Goal: Task Accomplishment & Management: Manage account settings

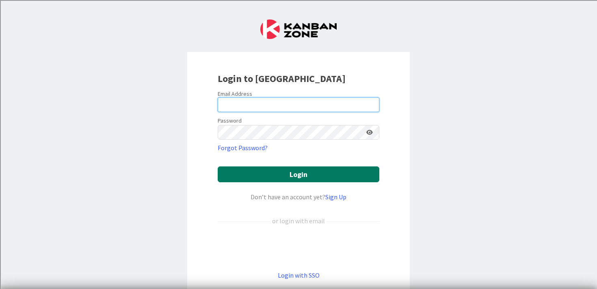
type input "[PERSON_NAME][EMAIL_ADDRESS][PERSON_NAME][DOMAIN_NAME]"
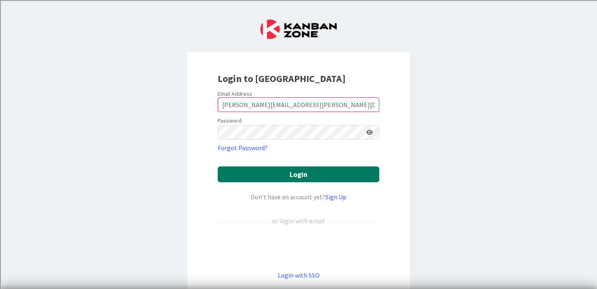
click at [261, 172] on button "Login" at bounding box center [299, 174] width 162 height 16
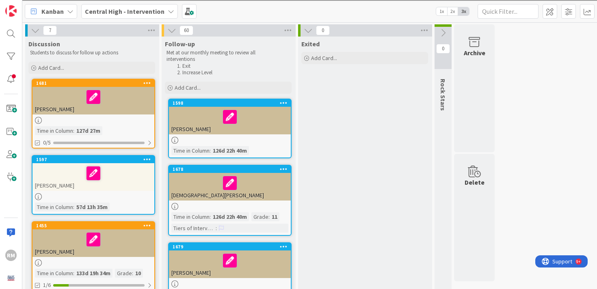
click at [248, 100] on div "1598" at bounding box center [230, 102] width 122 height 7
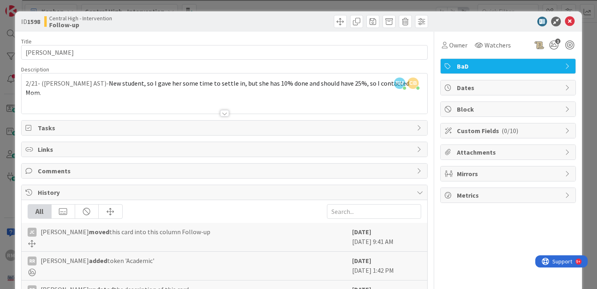
click at [527, 133] on span "Custom Fields ( 0/10 )" at bounding box center [509, 131] width 104 height 10
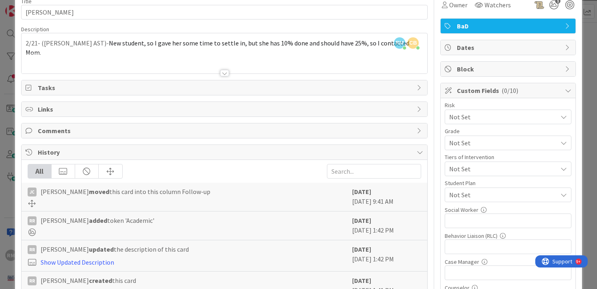
scroll to position [22, 0]
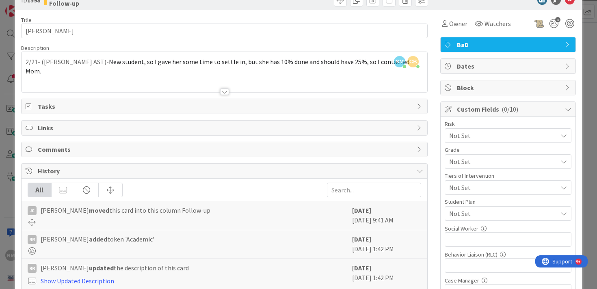
click at [539, 109] on span "Custom Fields ( 0/10 )" at bounding box center [509, 109] width 104 height 10
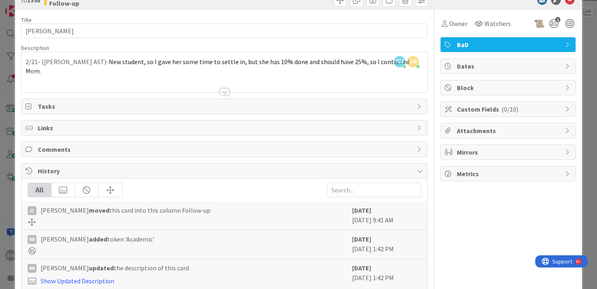
click at [518, 175] on span "Metrics" at bounding box center [509, 174] width 104 height 10
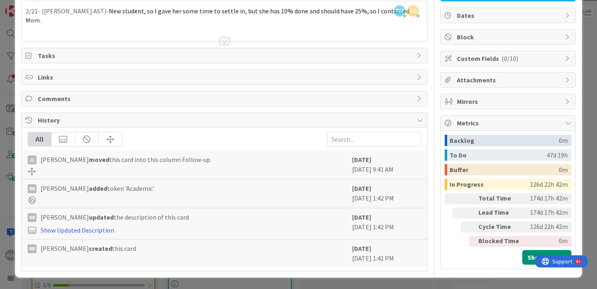
scroll to position [45, 0]
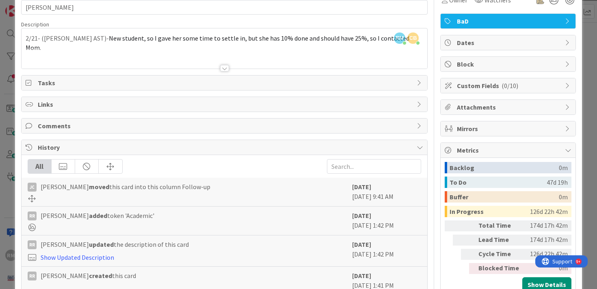
click at [526, 153] on span "Metrics" at bounding box center [509, 150] width 104 height 10
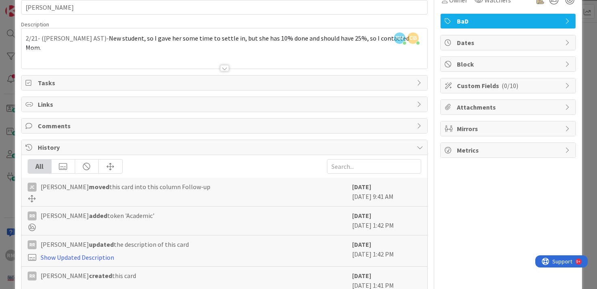
click at [521, 129] on span "Mirrors" at bounding box center [509, 129] width 104 height 10
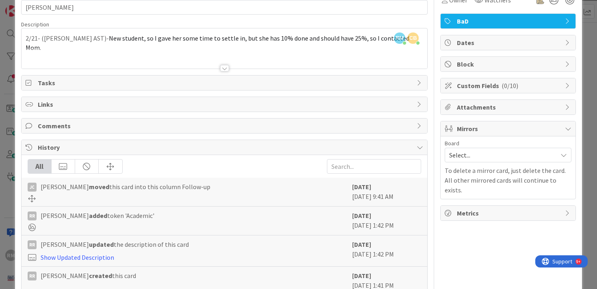
click at [521, 129] on span "Mirrors" at bounding box center [509, 129] width 104 height 10
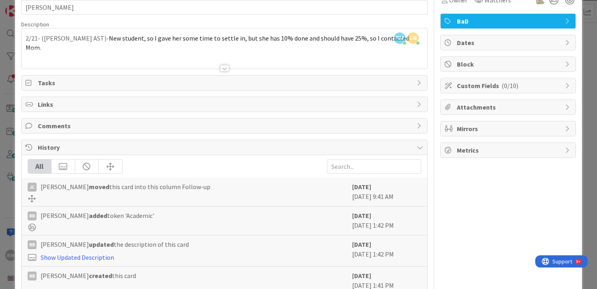
click at [520, 109] on span "Attachments" at bounding box center [509, 107] width 104 height 10
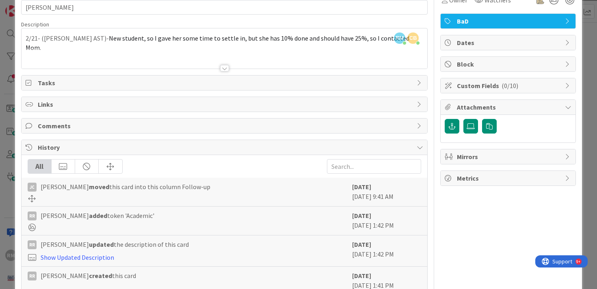
click at [520, 109] on span "Attachments" at bounding box center [509, 107] width 104 height 10
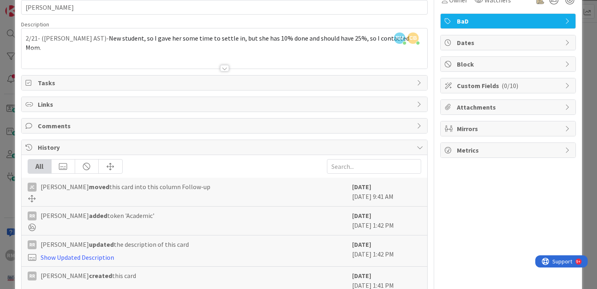
click at [502, 44] on span "Dates" at bounding box center [509, 43] width 104 height 10
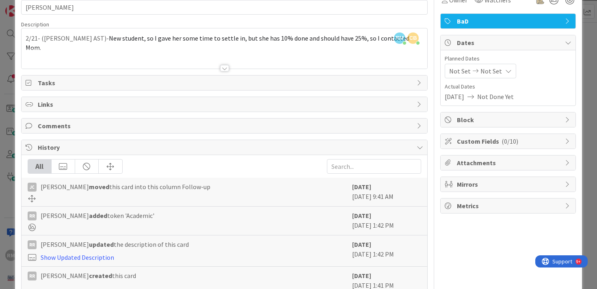
click at [502, 44] on span "Dates" at bounding box center [509, 43] width 104 height 10
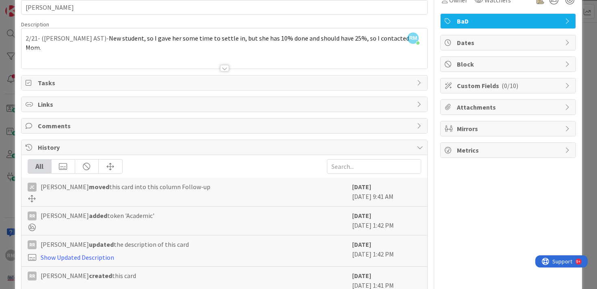
click at [40, 148] on span "History" at bounding box center [225, 147] width 375 height 10
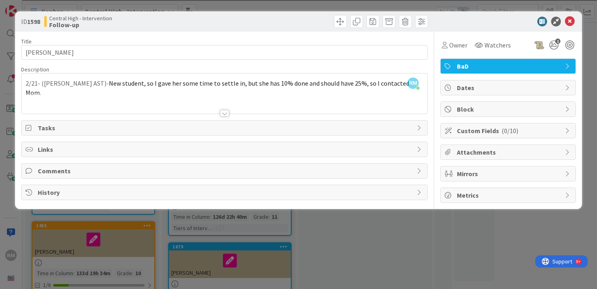
scroll to position [0, 0]
click at [53, 131] on span "Tasks" at bounding box center [225, 128] width 375 height 10
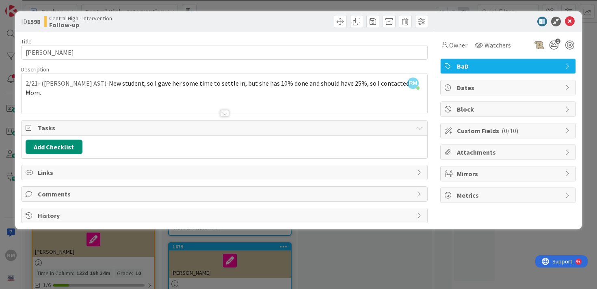
click at [55, 130] on span "Tasks" at bounding box center [225, 128] width 375 height 10
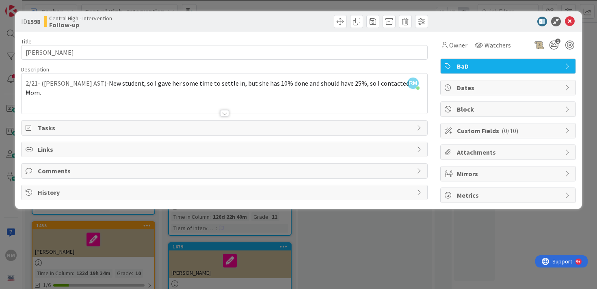
click at [61, 150] on span "Links" at bounding box center [225, 149] width 375 height 10
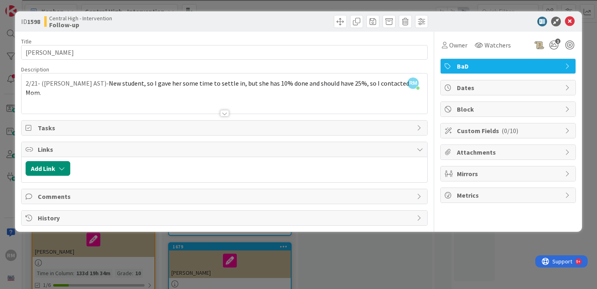
click at [61, 150] on span "Links" at bounding box center [225, 149] width 375 height 10
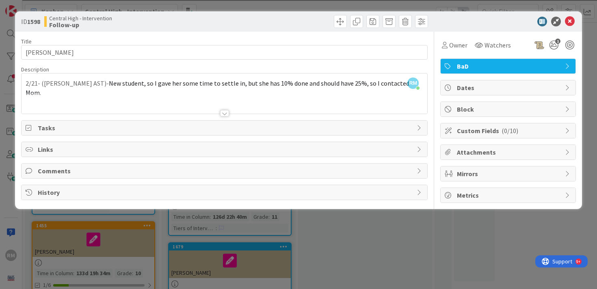
click at [55, 178] on div "Comments" at bounding box center [225, 171] width 406 height 15
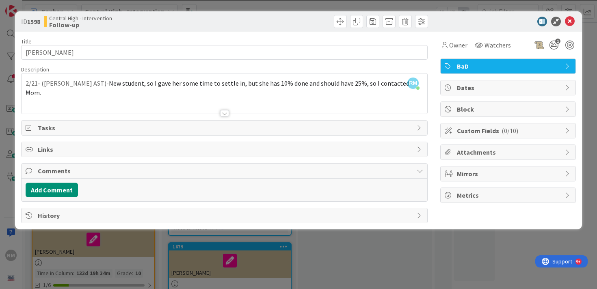
click at [64, 173] on span "Comments" at bounding box center [225, 171] width 375 height 10
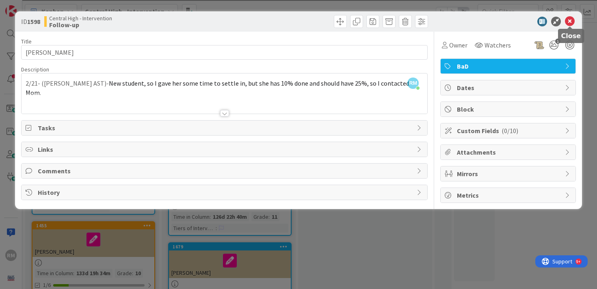
click at [569, 22] on icon at bounding box center [570, 22] width 10 height 10
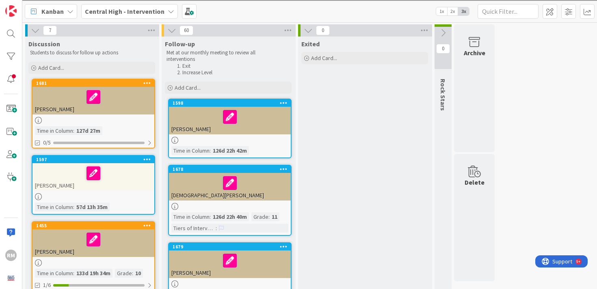
click at [262, 123] on div at bounding box center [229, 116] width 117 height 17
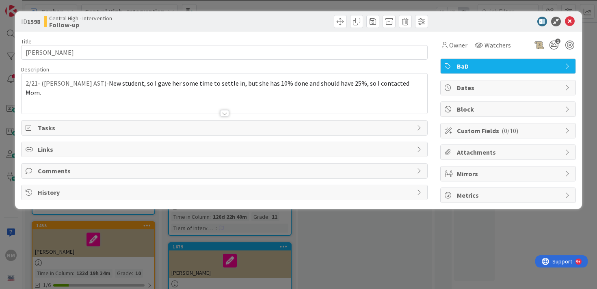
click at [526, 66] on span "BaD" at bounding box center [509, 66] width 104 height 10
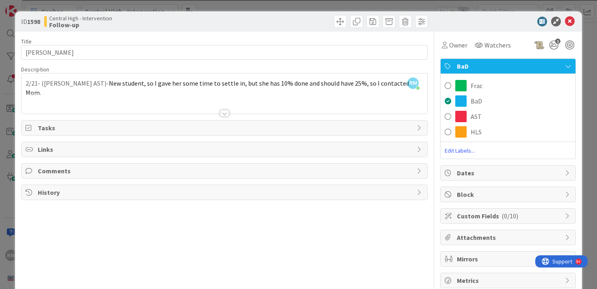
click at [504, 61] on span "BaD" at bounding box center [509, 66] width 104 height 10
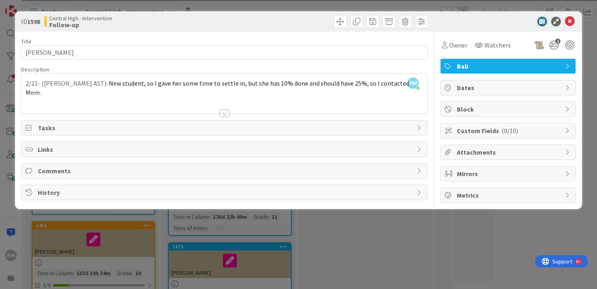
click at [500, 88] on span "Dates" at bounding box center [509, 88] width 104 height 10
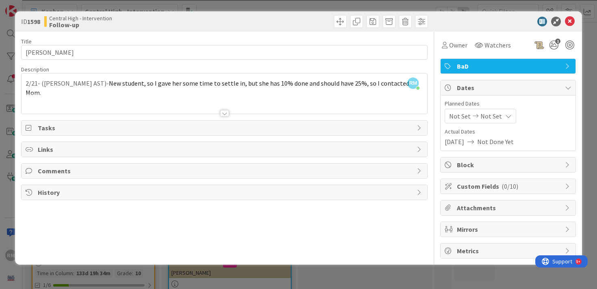
click at [500, 88] on span "Dates" at bounding box center [509, 88] width 104 height 10
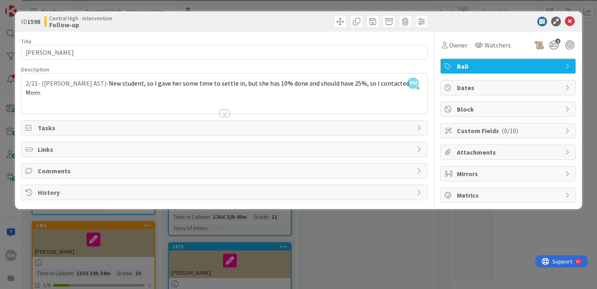
click at [500, 106] on span "Block" at bounding box center [509, 109] width 104 height 10
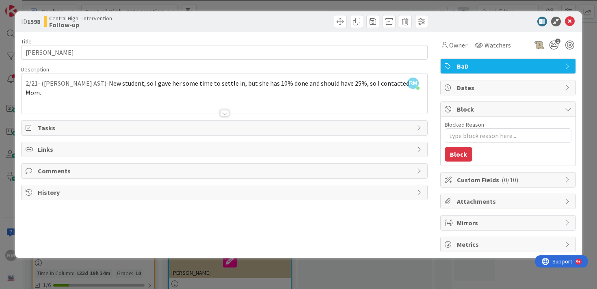
click at [513, 109] on span "Block" at bounding box center [509, 109] width 104 height 10
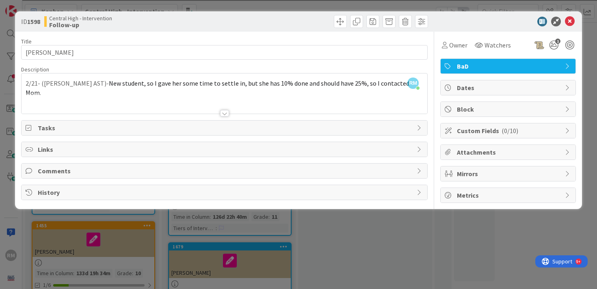
click at [509, 127] on span "( 0/10 )" at bounding box center [509, 131] width 17 height 8
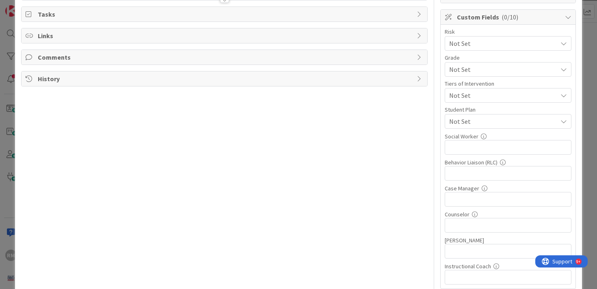
scroll to position [118, 0]
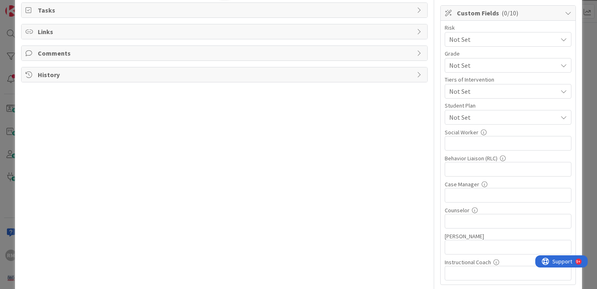
click at [526, 119] on span "Not Set" at bounding box center [503, 117] width 108 height 10
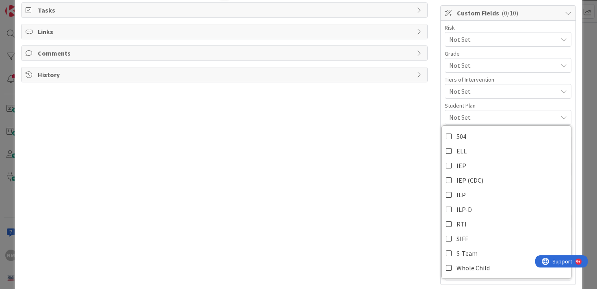
click at [526, 119] on span "Not Set" at bounding box center [503, 117] width 108 height 10
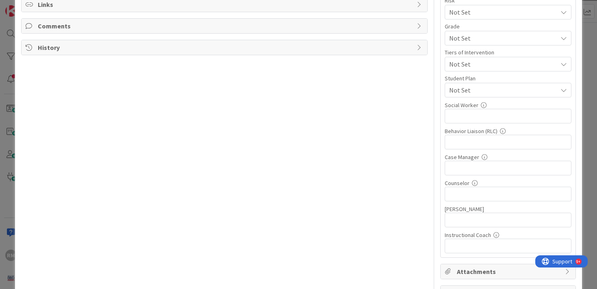
scroll to position [147, 0]
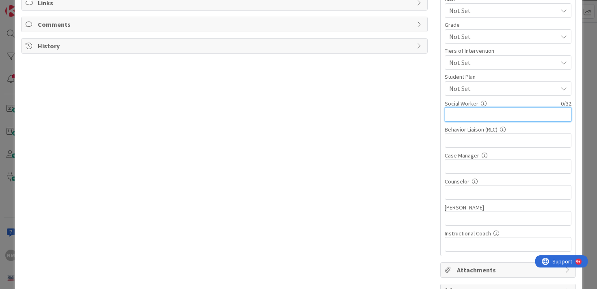
click at [521, 115] on input "text" at bounding box center [507, 114] width 127 height 15
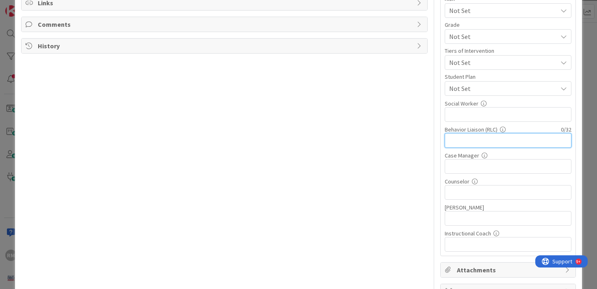
click at [513, 138] on input "text" at bounding box center [507, 140] width 127 height 15
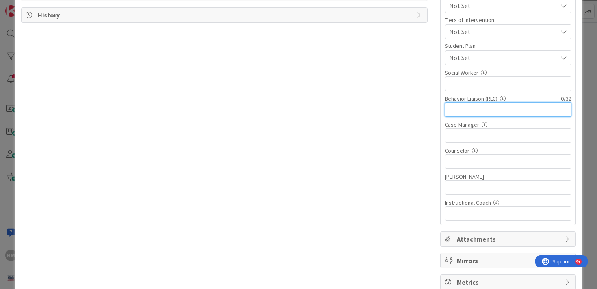
scroll to position [183, 0]
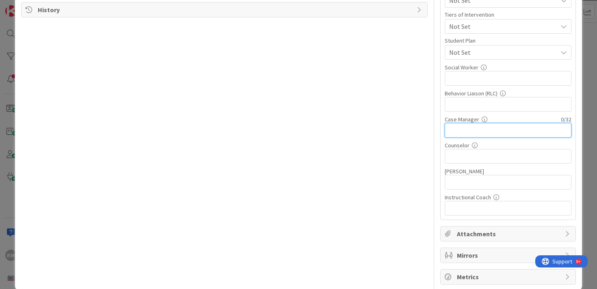
click at [510, 135] on input "text" at bounding box center [507, 130] width 127 height 15
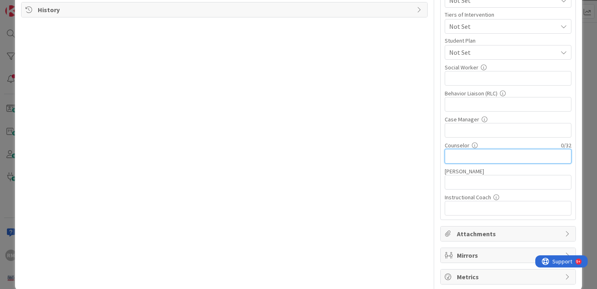
click at [509, 154] on input "text" at bounding box center [507, 156] width 127 height 15
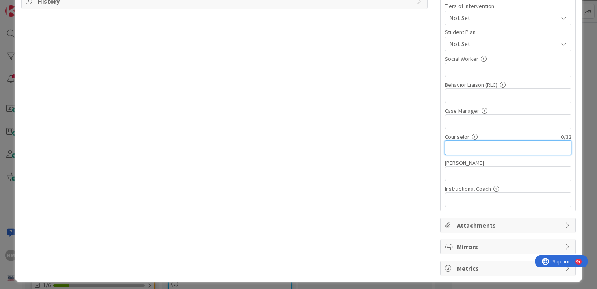
scroll to position [196, 0]
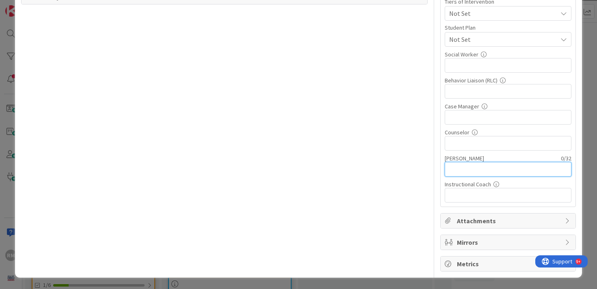
click at [504, 167] on input "text" at bounding box center [507, 169] width 127 height 15
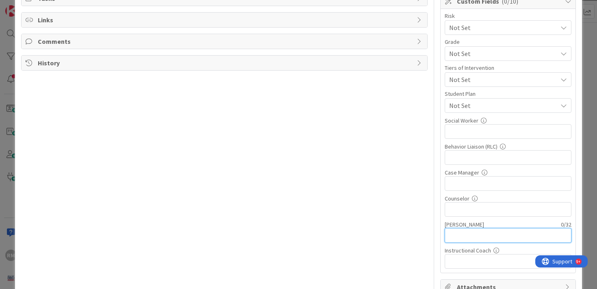
scroll to position [127, 0]
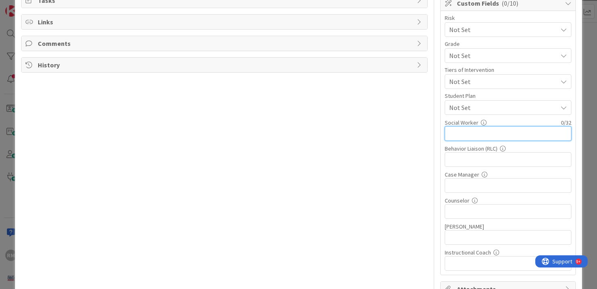
click at [500, 137] on input "text" at bounding box center [507, 133] width 127 height 15
click at [541, 120] on div "Social Worker 0 / 32" at bounding box center [507, 122] width 127 height 7
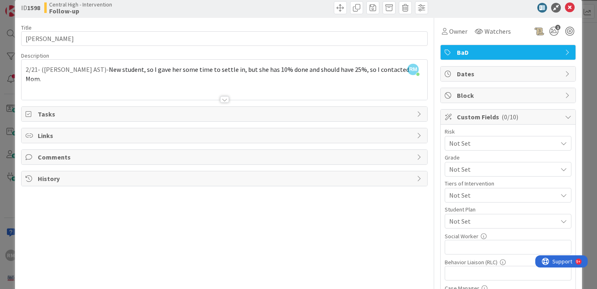
scroll to position [0, 0]
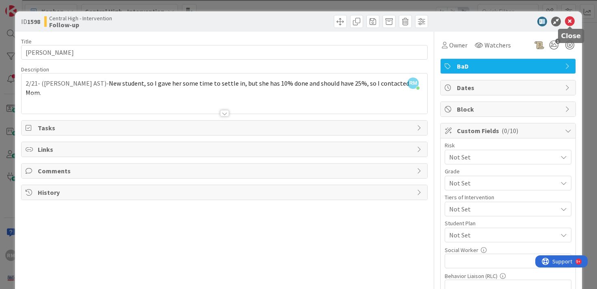
click at [570, 21] on icon at bounding box center [570, 22] width 10 height 10
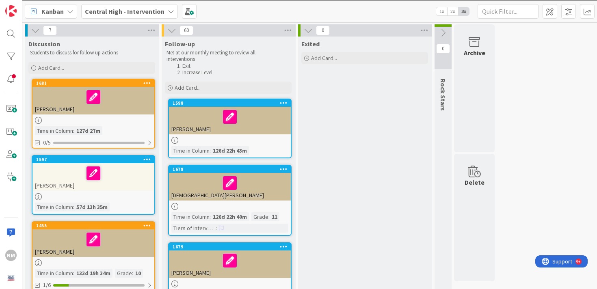
click at [307, 32] on icon at bounding box center [308, 30] width 9 height 9
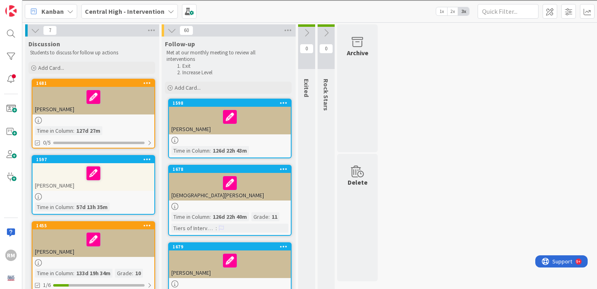
click at [307, 32] on icon at bounding box center [306, 32] width 9 height 9
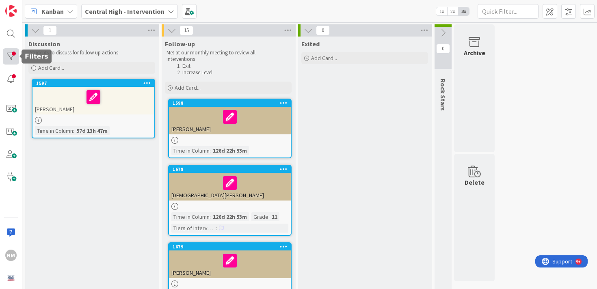
click at [11, 56] on div at bounding box center [11, 56] width 16 height 16
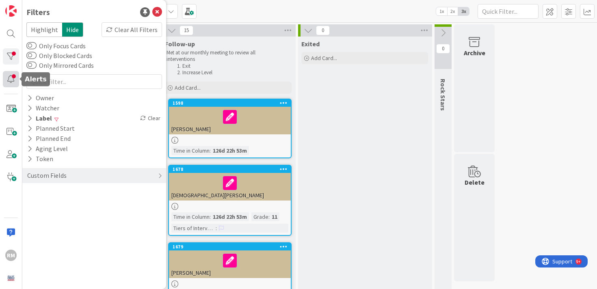
click at [13, 82] on div at bounding box center [11, 79] width 16 height 16
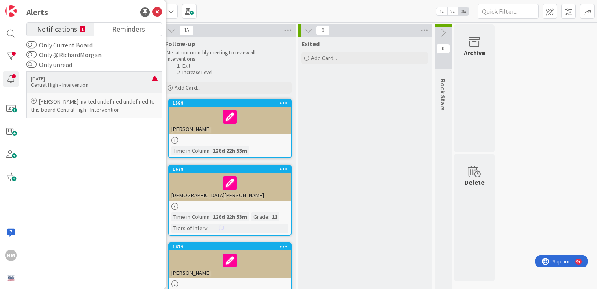
click at [104, 86] on p "Central High - Intervention" at bounding box center [91, 85] width 121 height 7
click at [33, 100] on icon at bounding box center [34, 101] width 6 height 6
click at [15, 54] on div at bounding box center [11, 56] width 16 height 16
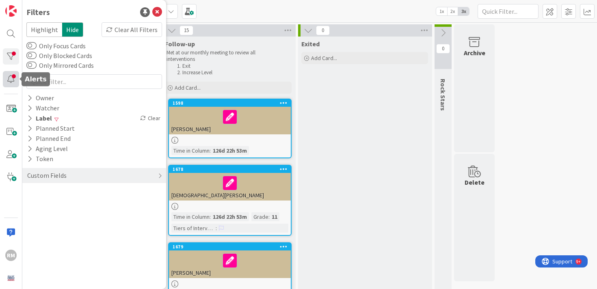
click at [14, 80] on div at bounding box center [11, 79] width 16 height 16
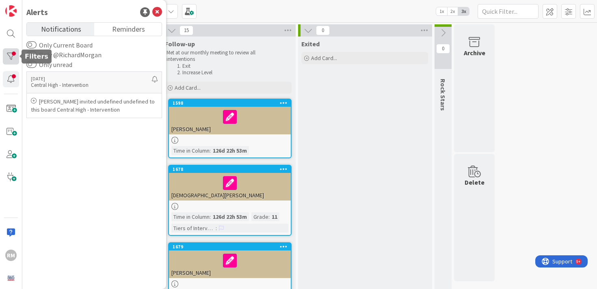
click at [12, 58] on div at bounding box center [11, 56] width 16 height 16
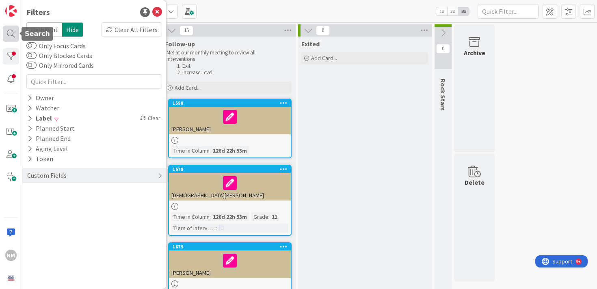
click at [10, 34] on div at bounding box center [11, 34] width 16 height 16
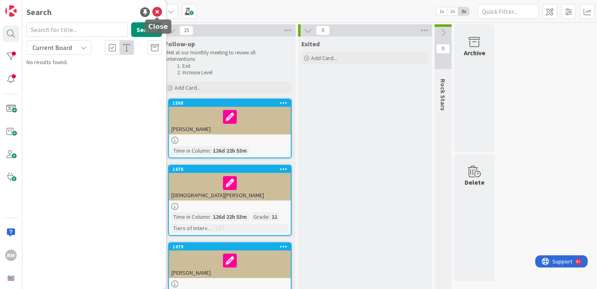
click at [157, 11] on icon at bounding box center [157, 12] width 10 height 10
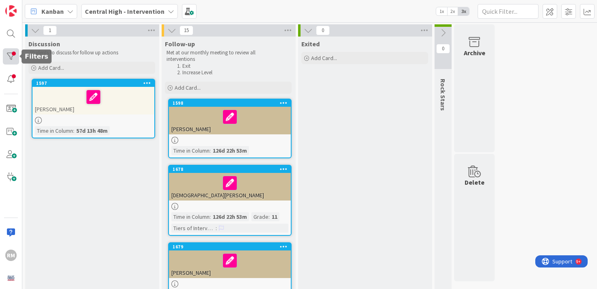
click at [14, 55] on div at bounding box center [11, 56] width 16 height 16
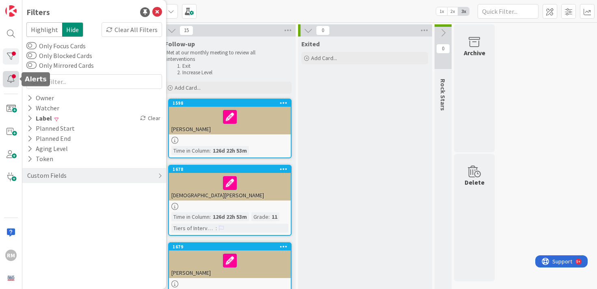
click at [11, 78] on div at bounding box center [11, 79] width 16 height 16
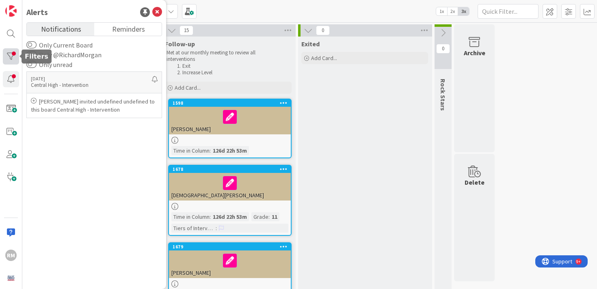
click at [11, 53] on div at bounding box center [11, 56] width 16 height 16
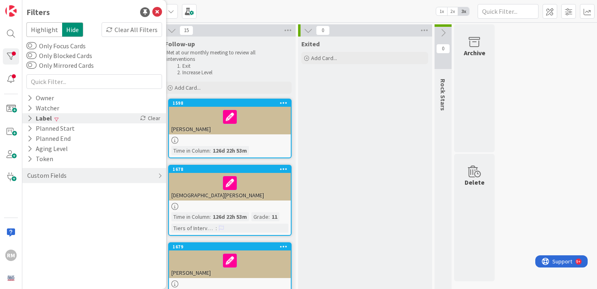
click at [66, 116] on div "Label Clear" at bounding box center [94, 118] width 144 height 10
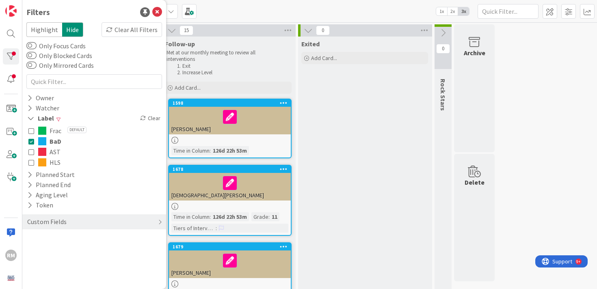
click at [32, 142] on icon at bounding box center [31, 141] width 6 height 6
click at [58, 120] on div "Label" at bounding box center [94, 118] width 144 height 10
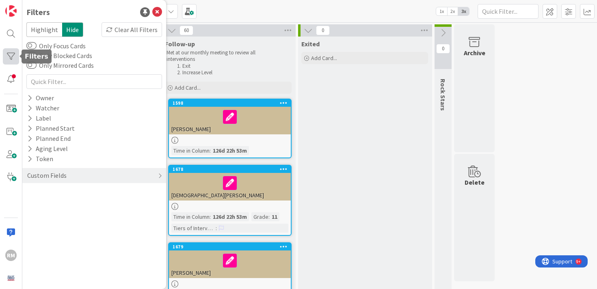
click at [13, 59] on div at bounding box center [11, 56] width 16 height 16
click at [156, 13] on icon at bounding box center [157, 12] width 10 height 10
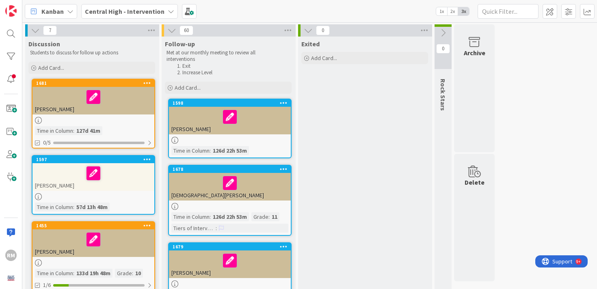
click at [127, 101] on div at bounding box center [93, 96] width 117 height 17
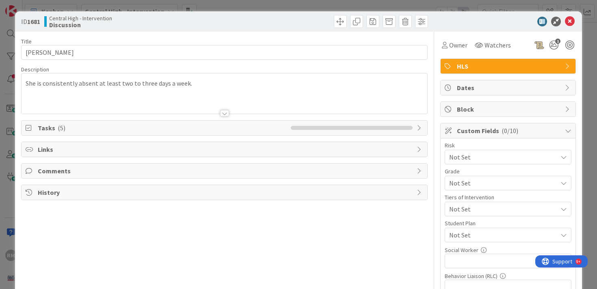
click at [149, 128] on span "Tasks ( 5 )" at bounding box center [162, 128] width 249 height 10
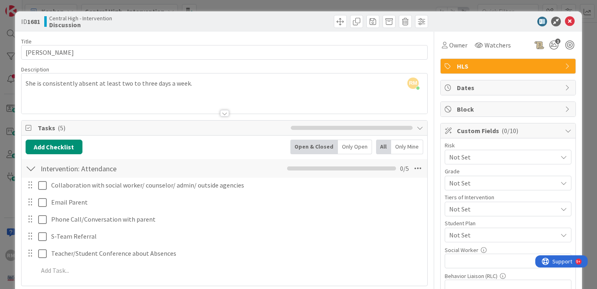
click at [30, 168] on div at bounding box center [31, 168] width 11 height 15
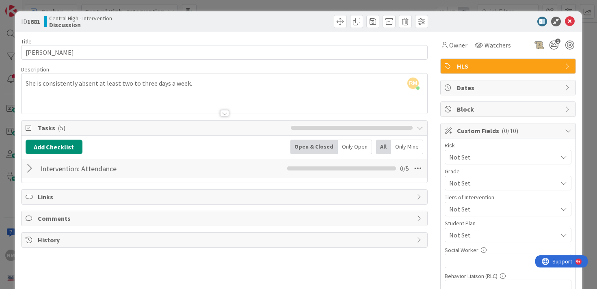
click at [72, 128] on span "Tasks ( 5 )" at bounding box center [162, 128] width 249 height 10
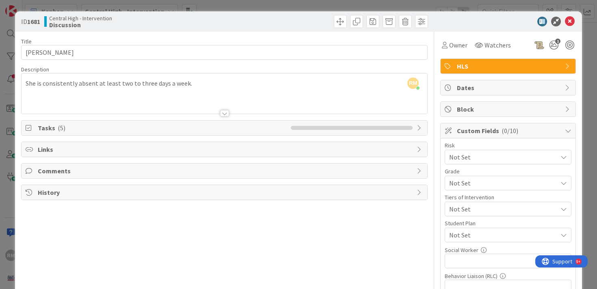
click at [86, 130] on span "Tasks ( 5 )" at bounding box center [162, 128] width 249 height 10
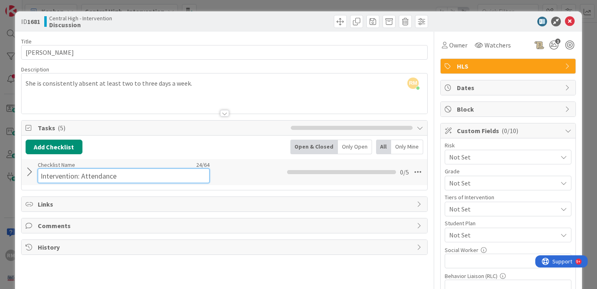
click at [100, 167] on div "Checklist Name 24 / 64 Intervention: Attendance" at bounding box center [124, 172] width 172 height 22
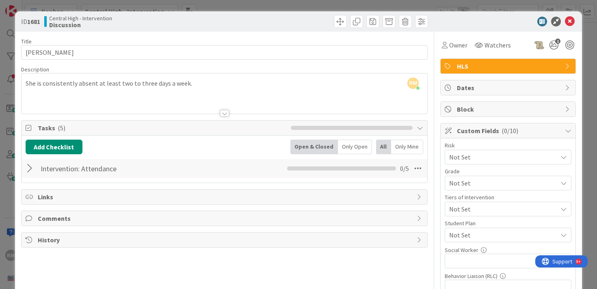
click at [218, 168] on div "Intervention: Attendance Checklist Name 24 / 64 Intervention: Attendance 0 / 5" at bounding box center [225, 168] width 406 height 19
click at [30, 169] on div at bounding box center [31, 168] width 11 height 15
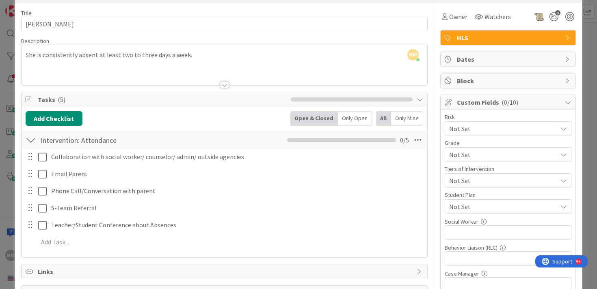
scroll to position [43, 0]
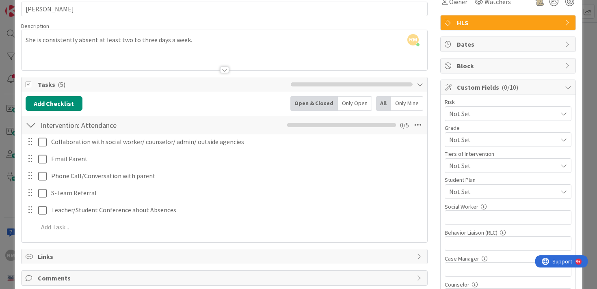
click at [31, 127] on div at bounding box center [31, 125] width 11 height 15
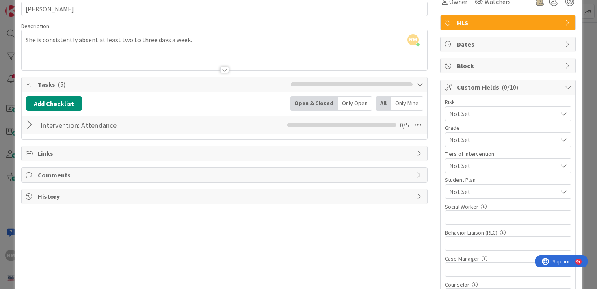
click at [77, 85] on span "Tasks ( 5 )" at bounding box center [162, 85] width 249 height 10
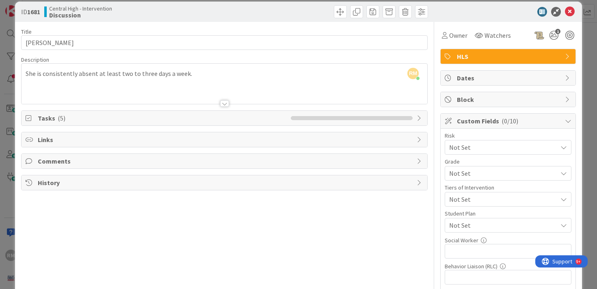
scroll to position [0, 0]
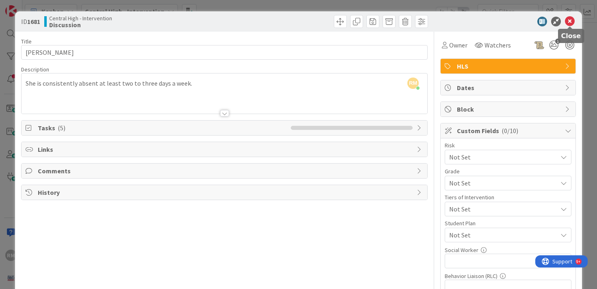
click at [570, 23] on icon at bounding box center [570, 22] width 10 height 10
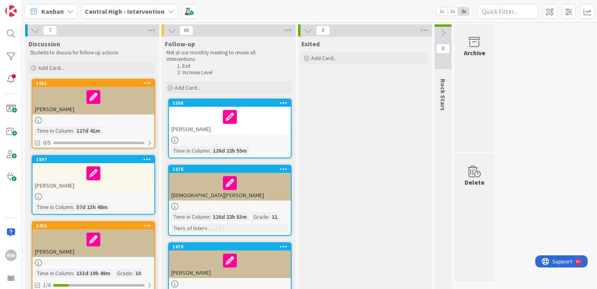
click at [242, 127] on div "[PERSON_NAME]" at bounding box center [230, 121] width 122 height 28
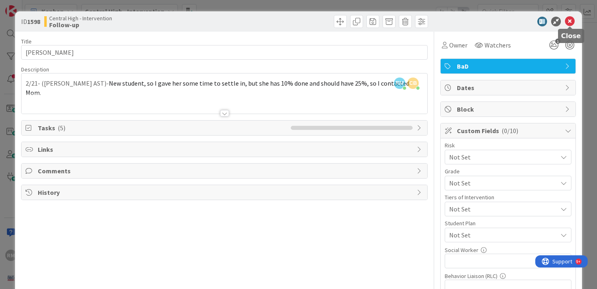
click at [570, 23] on icon at bounding box center [570, 22] width 10 height 10
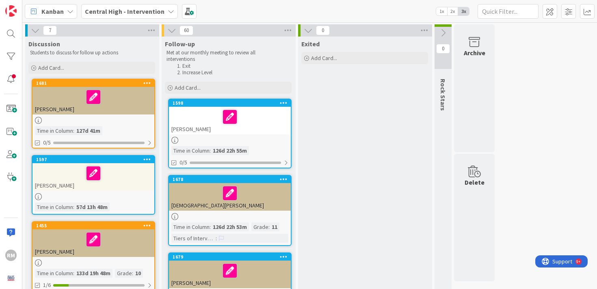
click at [259, 199] on div at bounding box center [229, 193] width 117 height 17
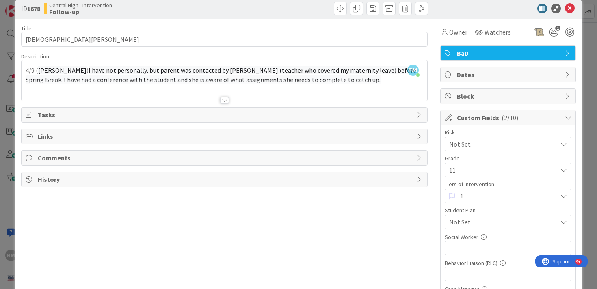
scroll to position [16, 0]
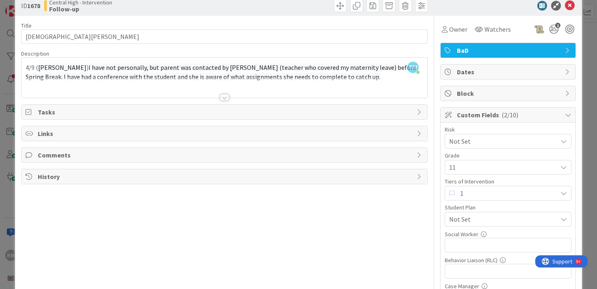
click at [224, 97] on div at bounding box center [224, 97] width 9 height 6
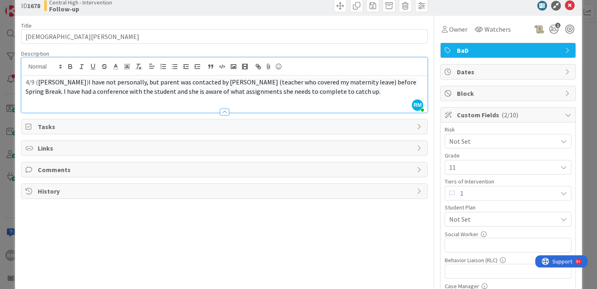
click at [223, 111] on div at bounding box center [224, 112] width 9 height 6
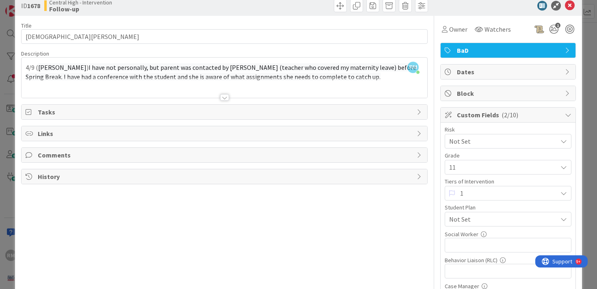
click at [116, 177] on span "History" at bounding box center [225, 177] width 375 height 10
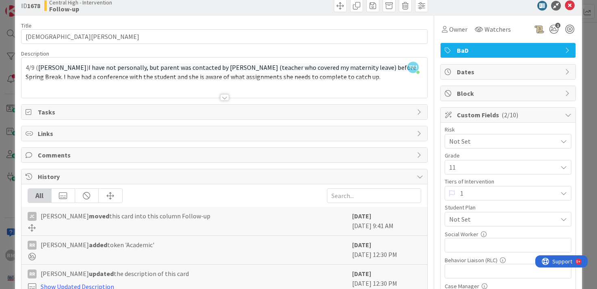
click at [116, 177] on span "History" at bounding box center [225, 177] width 375 height 10
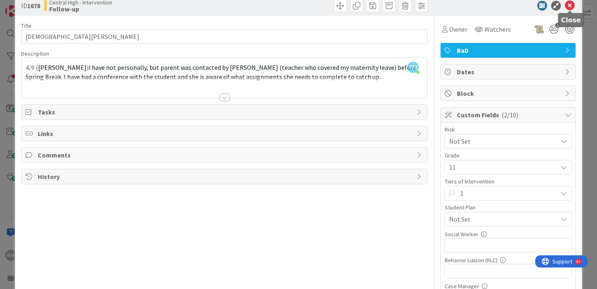
click at [569, 8] on icon at bounding box center [570, 6] width 10 height 10
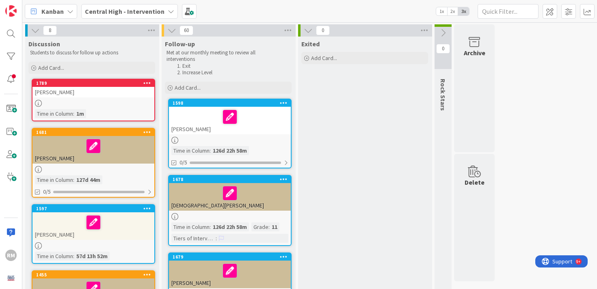
click at [110, 99] on link "1789 Ryan Roach Time in Column : 1m" at bounding box center [93, 100] width 123 height 43
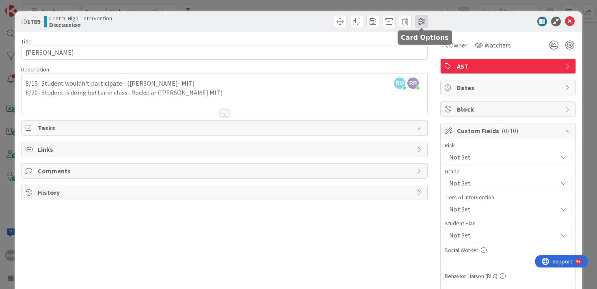
click at [423, 21] on span at bounding box center [421, 21] width 13 height 13
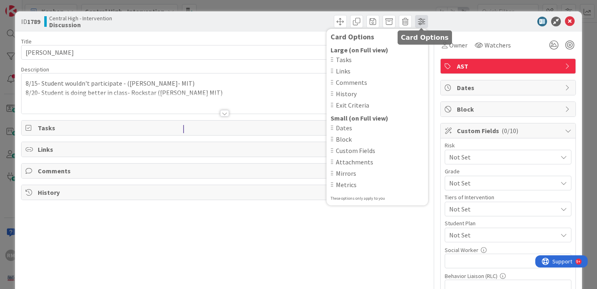
click at [425, 19] on span at bounding box center [421, 21] width 13 height 13
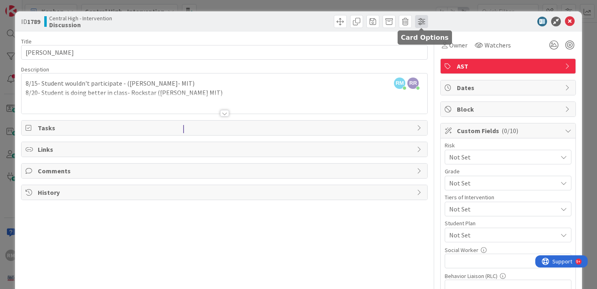
click at [427, 25] on span at bounding box center [421, 21] width 13 height 13
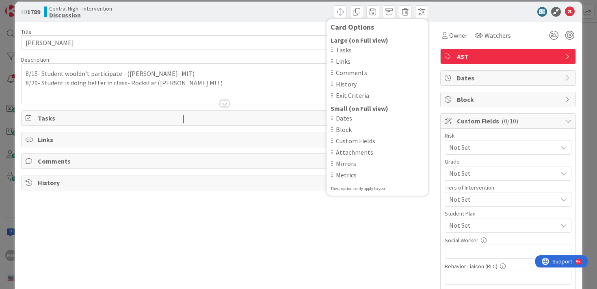
scroll to position [6, 0]
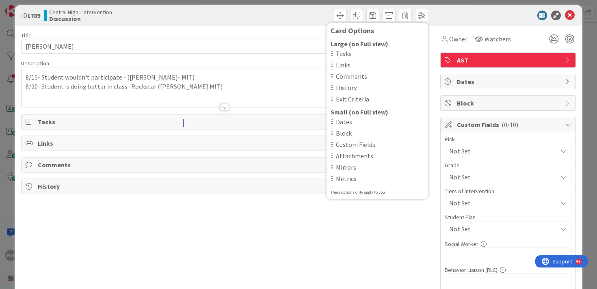
click at [344, 177] on span "Metrics" at bounding box center [380, 179] width 88 height 10
click at [425, 20] on span at bounding box center [421, 15] width 13 height 13
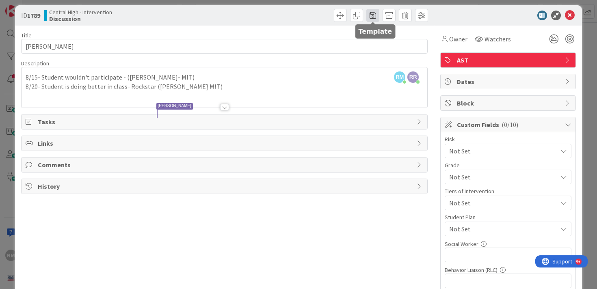
click at [373, 13] on span at bounding box center [372, 15] width 13 height 13
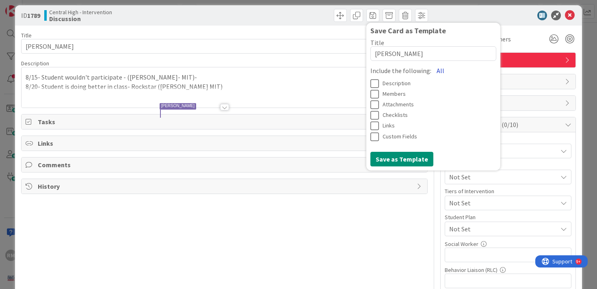
click at [437, 72] on button "All" at bounding box center [440, 70] width 18 height 15
click at [440, 71] on button "None" at bounding box center [444, 70] width 26 height 15
click at [440, 71] on button "All" at bounding box center [440, 70] width 18 height 15
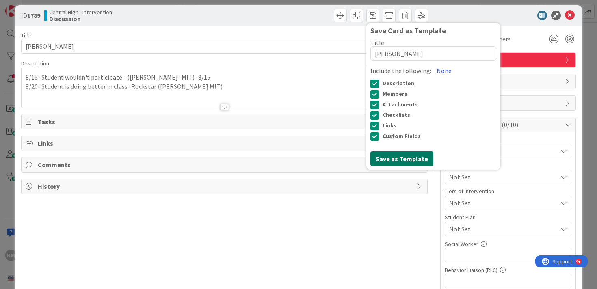
click at [405, 155] on button "Save as Template" at bounding box center [401, 158] width 63 height 15
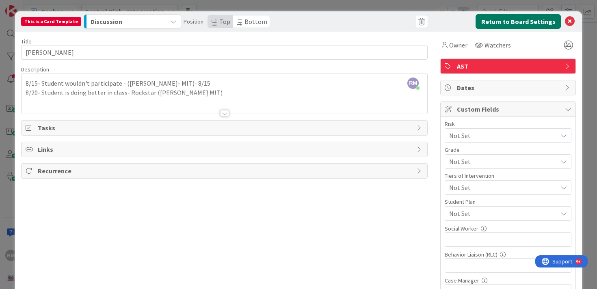
click at [529, 23] on button "Return to Board Settings" at bounding box center [517, 21] width 85 height 15
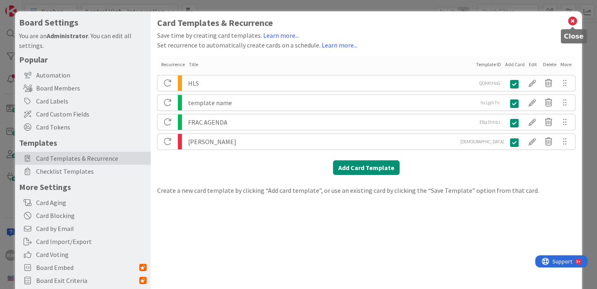
click at [572, 23] on icon at bounding box center [572, 20] width 11 height 11
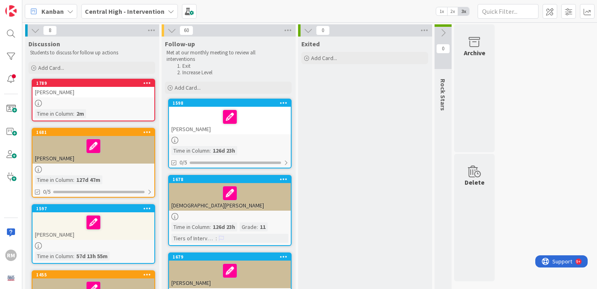
click at [85, 101] on div at bounding box center [93, 103] width 122 height 7
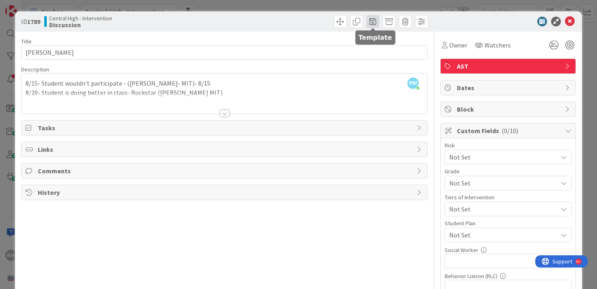
click at [373, 22] on span at bounding box center [372, 21] width 13 height 13
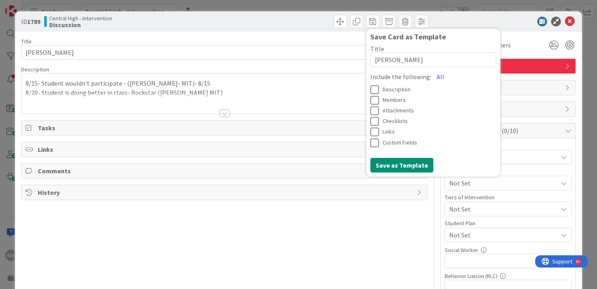
click at [338, 97] on div at bounding box center [225, 103] width 406 height 21
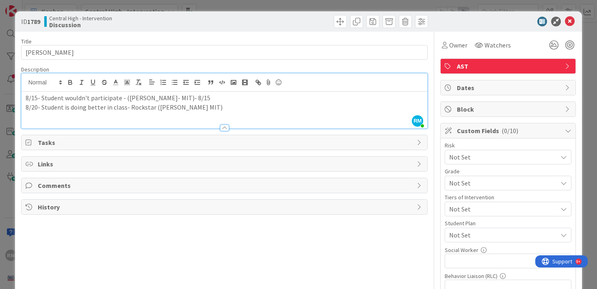
click at [218, 34] on div "Title 10 / 128 Ryan Roach Description RM Richard Morgan just joined 8/15- Stude…" at bounding box center [224, 249] width 407 height 435
click at [196, 105] on p "8/20- Student is doing better in class- Rockstar (Roach MIT)" at bounding box center [225, 107] width 398 height 9
click at [519, 130] on span "Custom Fields ( 0/10 )" at bounding box center [509, 131] width 104 height 10
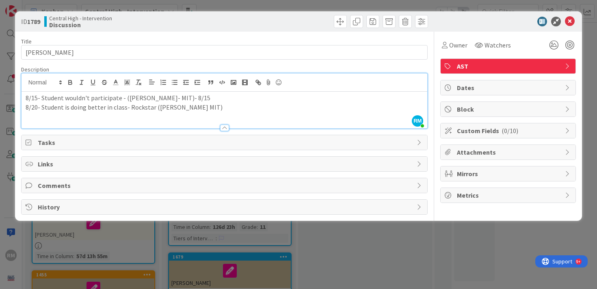
click at [512, 90] on span "Dates" at bounding box center [509, 88] width 104 height 10
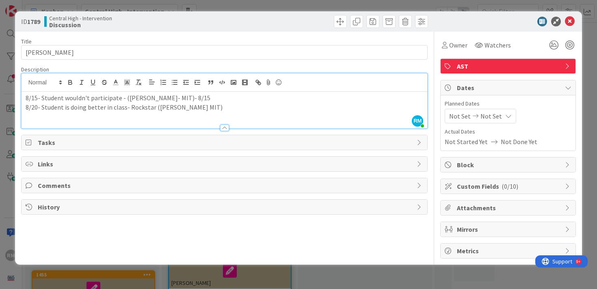
click at [512, 90] on span "Dates" at bounding box center [509, 88] width 104 height 10
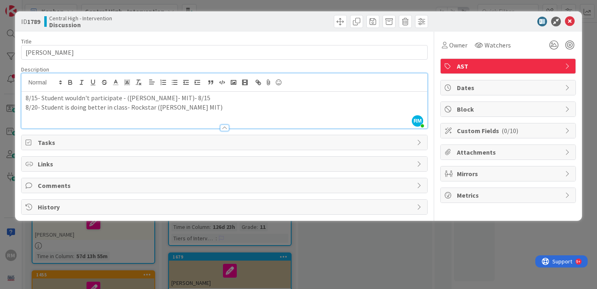
click at [503, 110] on span "Block" at bounding box center [509, 109] width 104 height 10
type textarea "x"
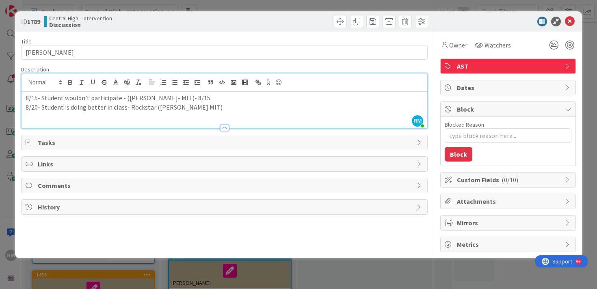
click at [503, 110] on span "Block" at bounding box center [509, 109] width 104 height 10
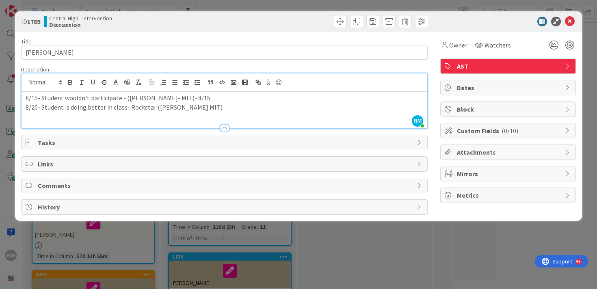
click at [497, 136] on div "Custom Fields ( 0/10 )" at bounding box center [507, 130] width 135 height 15
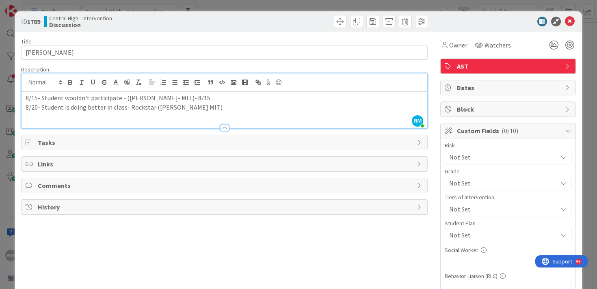
click at [524, 130] on span "Custom Fields ( 0/10 )" at bounding box center [509, 131] width 104 height 10
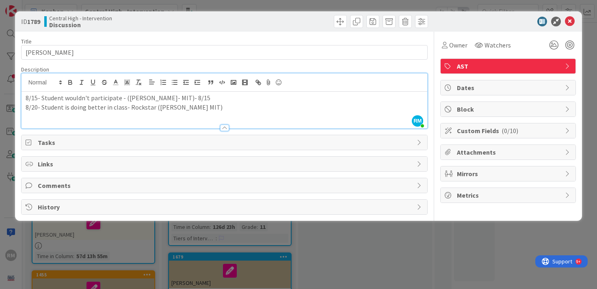
click at [190, 104] on p "8/20- Student is doing better in class- Rockstar (Roach MIT)" at bounding box center [225, 107] width 398 height 9
click at [569, 21] on icon at bounding box center [570, 22] width 10 height 10
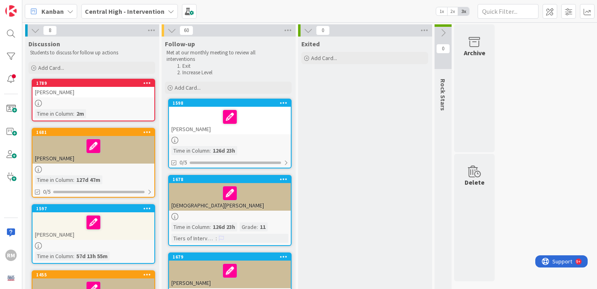
click at [129, 101] on div at bounding box center [93, 103] width 122 height 7
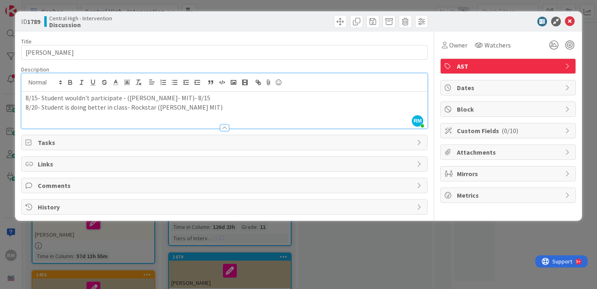
click at [191, 91] on div "RM Richard Morgan just joined 8/15- Student wouldn't participate - (Roach- MIT)…" at bounding box center [225, 100] width 406 height 55
click at [94, 140] on span "Tasks" at bounding box center [225, 143] width 375 height 10
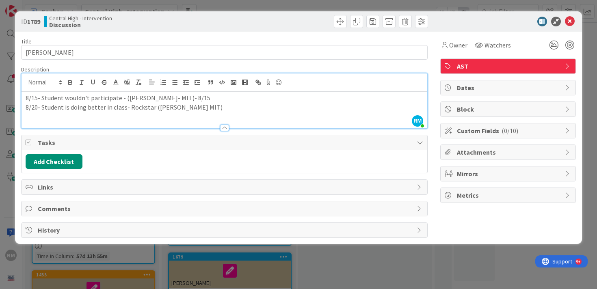
click at [86, 144] on span "Tasks" at bounding box center [225, 143] width 375 height 10
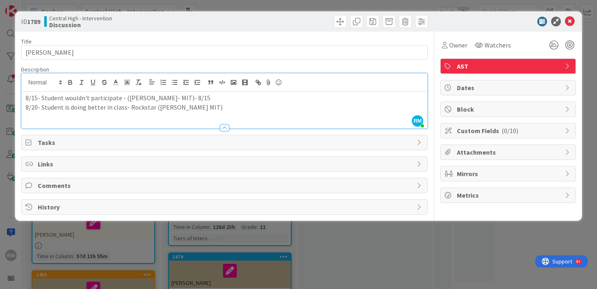
click at [225, 128] on div at bounding box center [224, 128] width 9 height 6
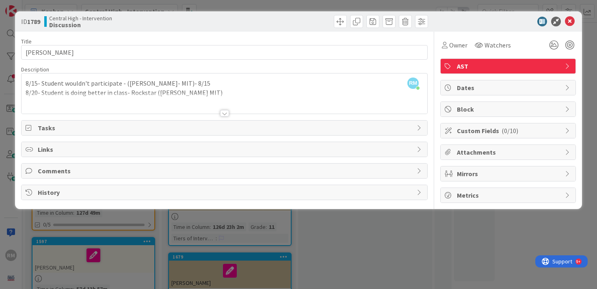
click at [525, 126] on span "Custom Fields ( 0/10 )" at bounding box center [509, 131] width 104 height 10
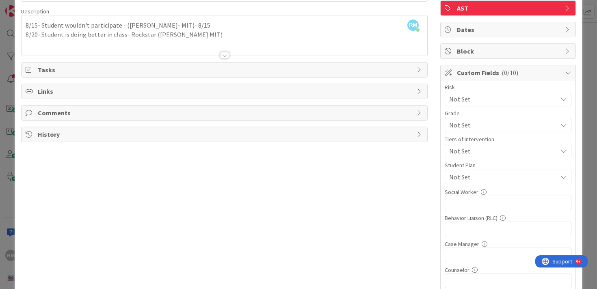
scroll to position [63, 0]
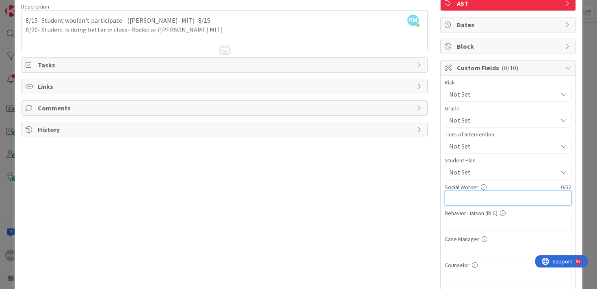
click at [507, 197] on input "text" at bounding box center [507, 198] width 127 height 15
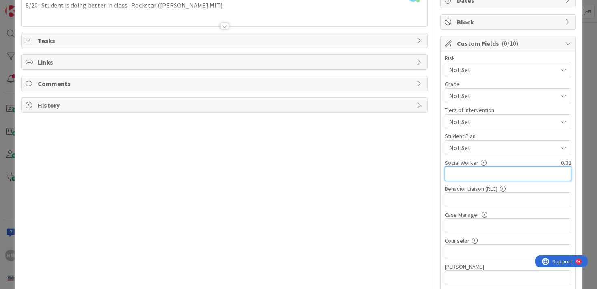
scroll to position [0, 0]
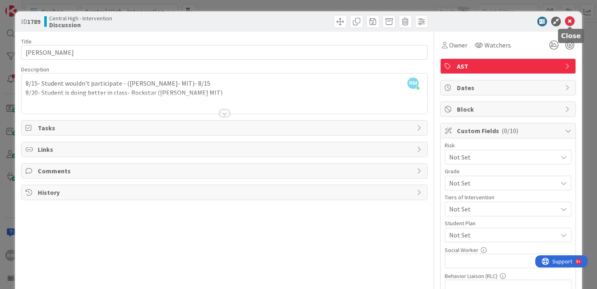
click at [573, 20] on icon at bounding box center [570, 22] width 10 height 10
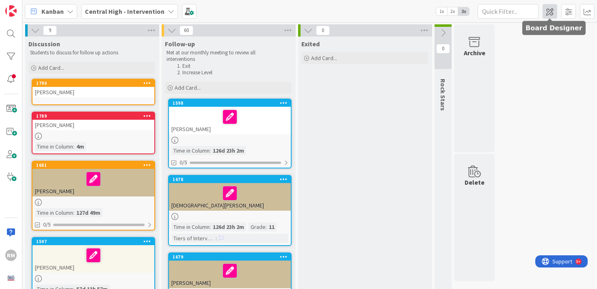
click at [549, 12] on span at bounding box center [549, 11] width 15 height 15
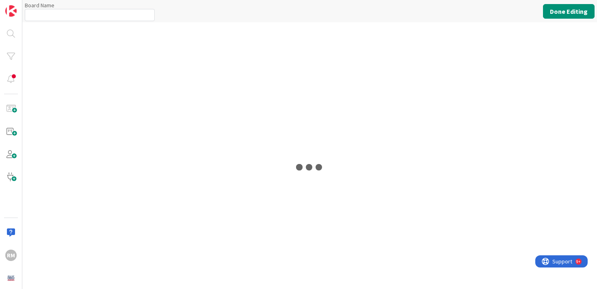
type input "Central High - Intervention"
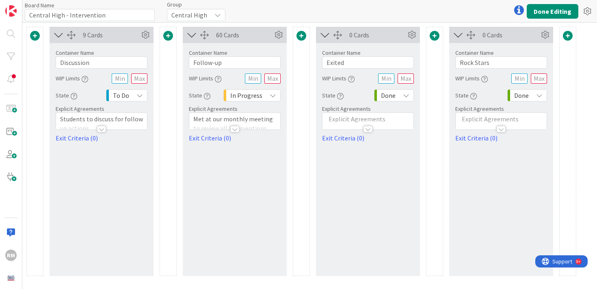
click at [207, 13] on div "Central High" at bounding box center [196, 15] width 58 height 12
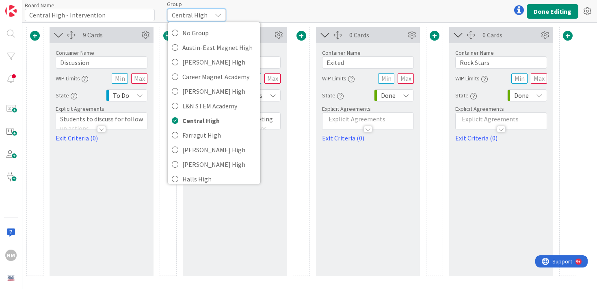
click at [207, 13] on div "Central High" at bounding box center [196, 15] width 58 height 12
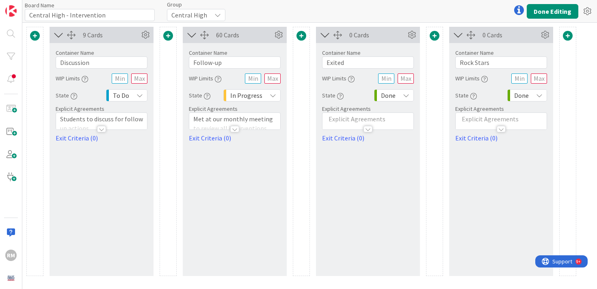
click at [517, 11] on icon at bounding box center [519, 10] width 10 height 10
click at [587, 9] on icon at bounding box center [587, 11] width 15 height 15
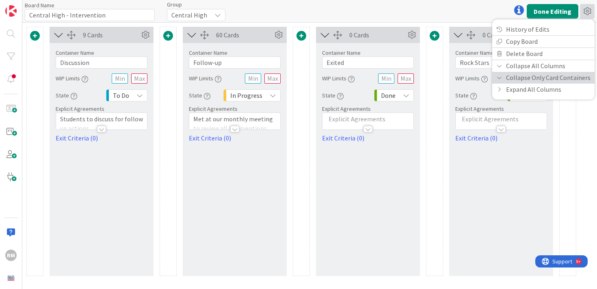
click at [500, 79] on icon at bounding box center [499, 77] width 6 height 5
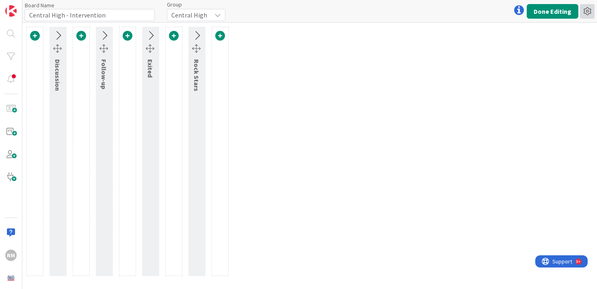
click at [586, 13] on icon at bounding box center [587, 11] width 15 height 15
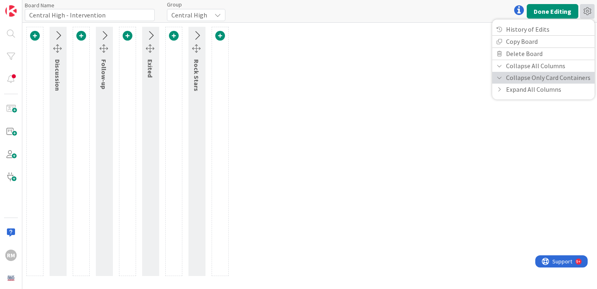
click at [504, 79] on link "Collapse Only Card Containers" at bounding box center [543, 78] width 102 height 12
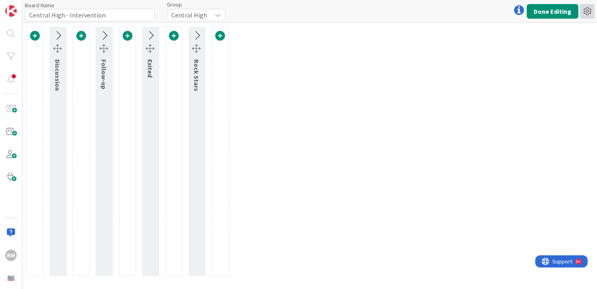
click at [584, 6] on icon at bounding box center [587, 11] width 15 height 15
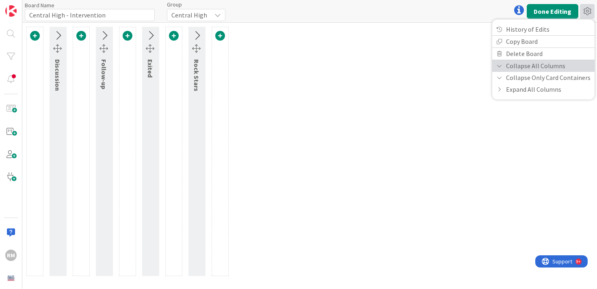
click at [502, 69] on link "Collapse All Columns" at bounding box center [543, 66] width 102 height 12
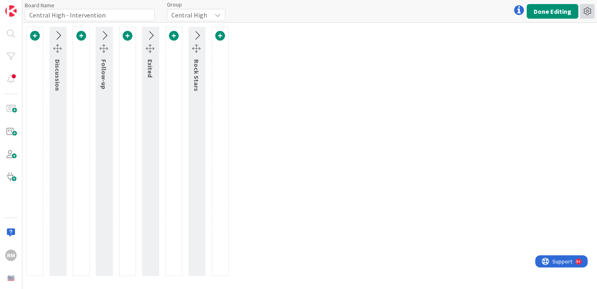
click at [585, 9] on icon at bounding box center [587, 11] width 15 height 15
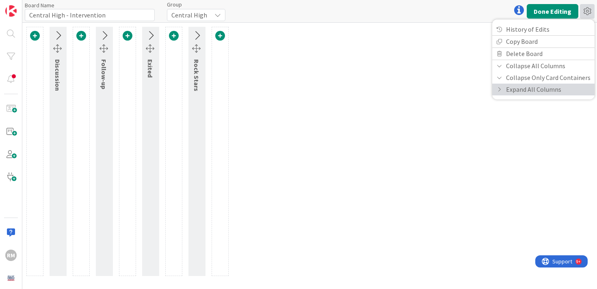
click at [519, 91] on link "Expand All Columns" at bounding box center [543, 90] width 102 height 12
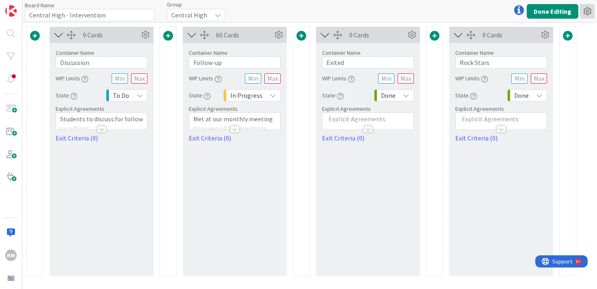
click at [589, 12] on icon at bounding box center [587, 11] width 15 height 15
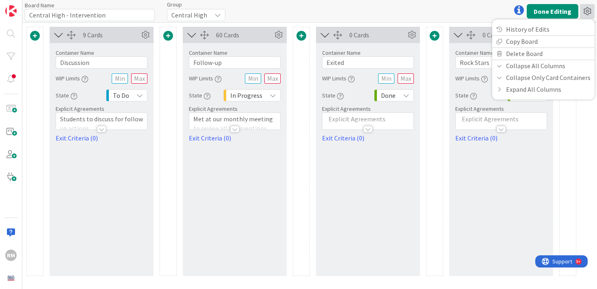
click at [589, 11] on icon at bounding box center [587, 11] width 15 height 15
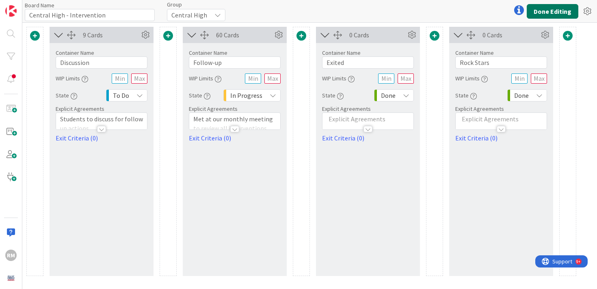
click at [558, 7] on button "Done Editing" at bounding box center [552, 11] width 52 height 15
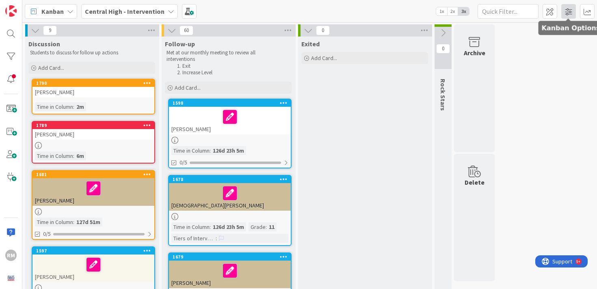
click at [568, 10] on span at bounding box center [568, 11] width 15 height 15
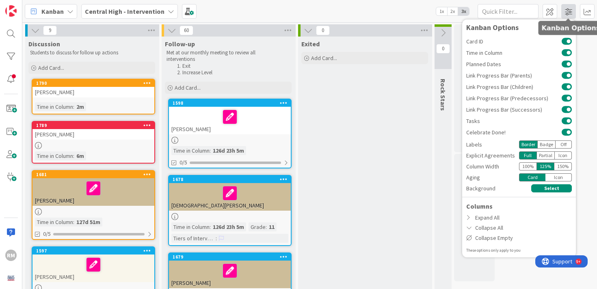
click at [565, 14] on span at bounding box center [568, 11] width 15 height 15
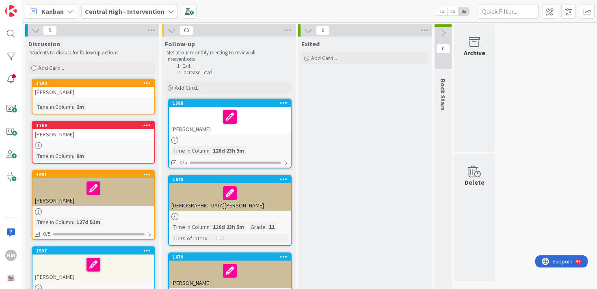
click at [123, 97] on div "[PERSON_NAME]" at bounding box center [93, 92] width 122 height 11
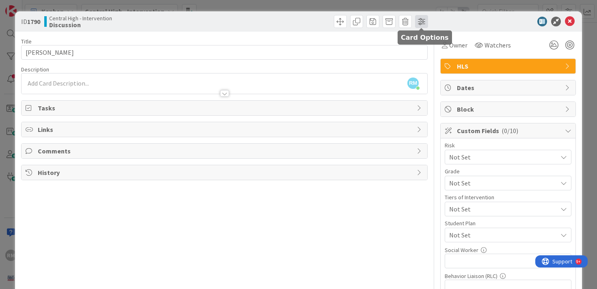
click at [421, 24] on span at bounding box center [421, 21] width 13 height 13
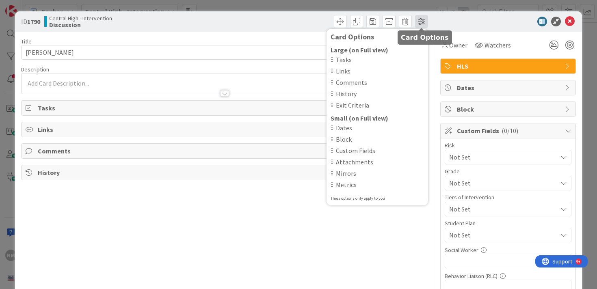
click at [420, 22] on span at bounding box center [421, 21] width 13 height 13
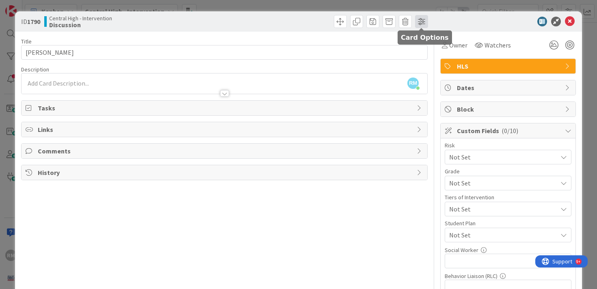
click at [420, 22] on span at bounding box center [421, 21] width 13 height 13
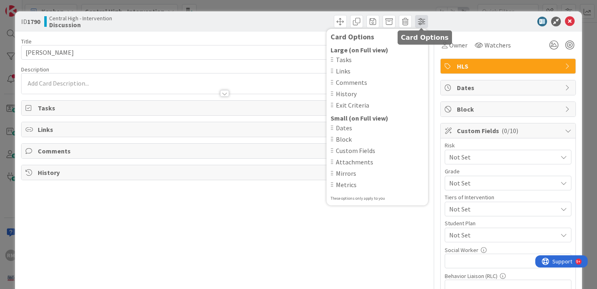
click at [420, 22] on span at bounding box center [421, 21] width 13 height 13
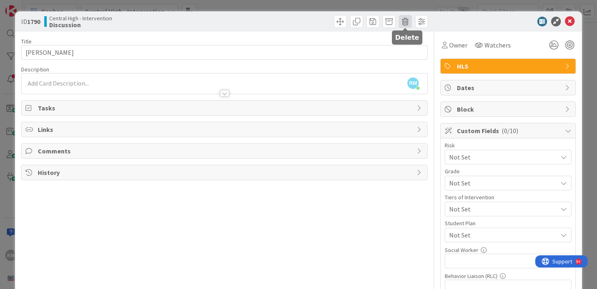
click at [405, 21] on span at bounding box center [405, 21] width 13 height 13
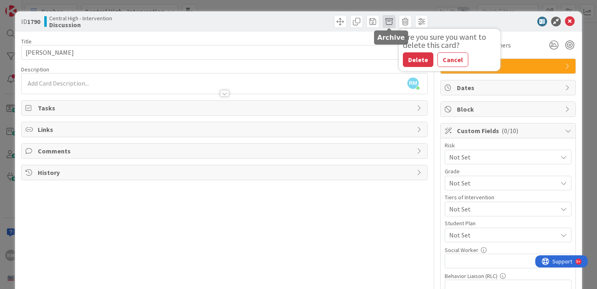
click at [386, 22] on span at bounding box center [388, 21] width 13 height 13
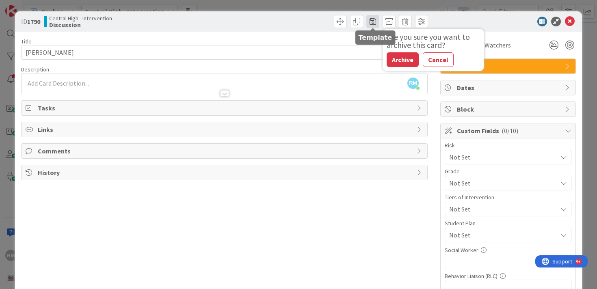
click at [372, 22] on span at bounding box center [372, 21] width 13 height 13
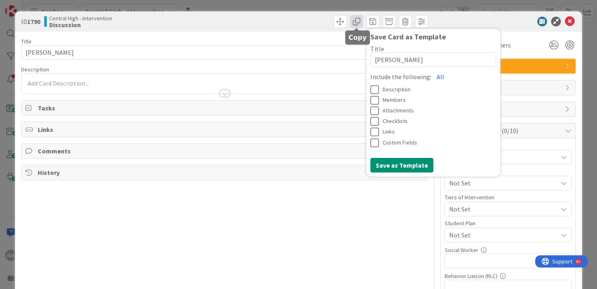
click at [357, 21] on span at bounding box center [356, 21] width 13 height 13
type textarea "x"
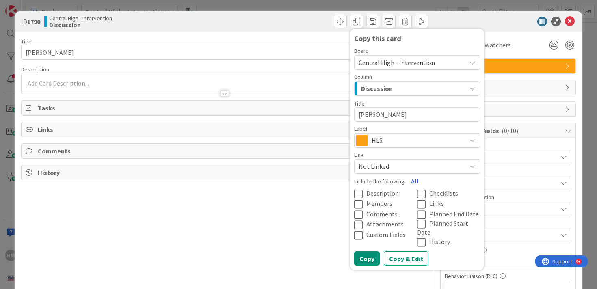
click at [501, 24] on div at bounding box center [504, 22] width 144 height 10
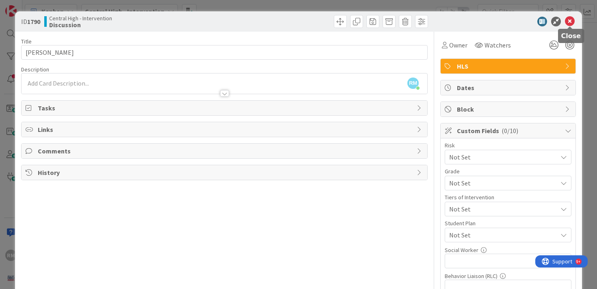
click at [571, 22] on icon at bounding box center [570, 22] width 10 height 10
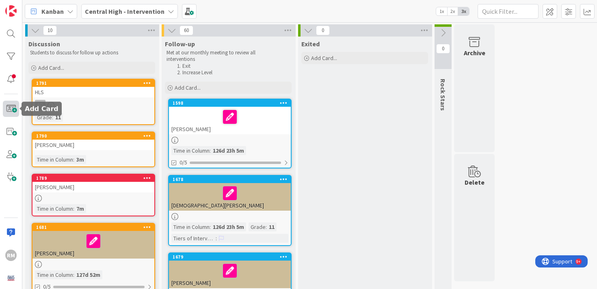
click at [12, 109] on span at bounding box center [11, 109] width 16 height 16
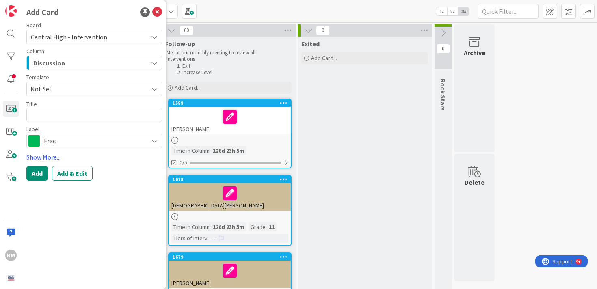
click at [86, 90] on span "Not Set" at bounding box center [85, 89] width 111 height 11
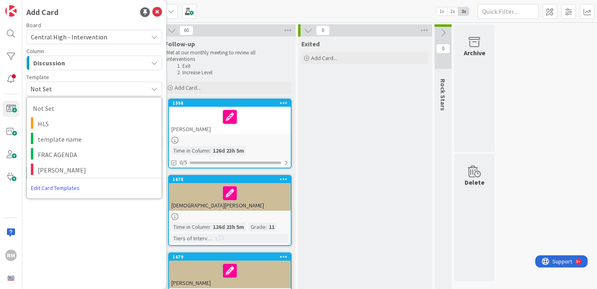
click at [86, 89] on span "Not Set" at bounding box center [85, 89] width 111 height 11
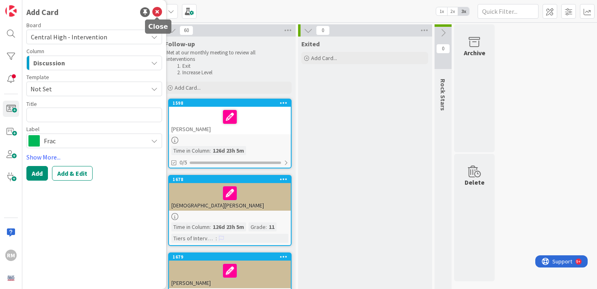
click at [159, 10] on icon at bounding box center [157, 12] width 10 height 10
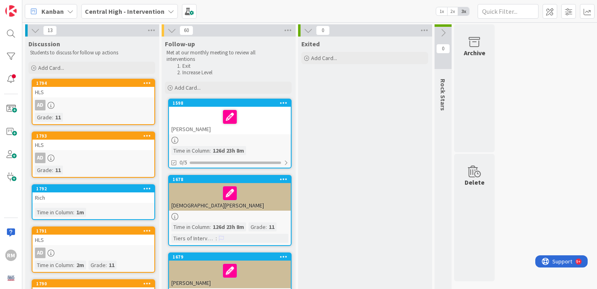
click at [105, 111] on link "1794 HLS AD Grade : 11" at bounding box center [93, 102] width 123 height 46
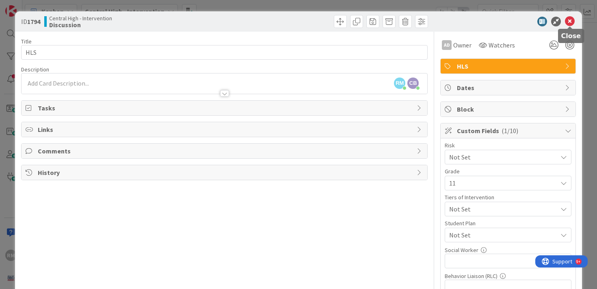
click at [571, 22] on icon at bounding box center [570, 22] width 10 height 10
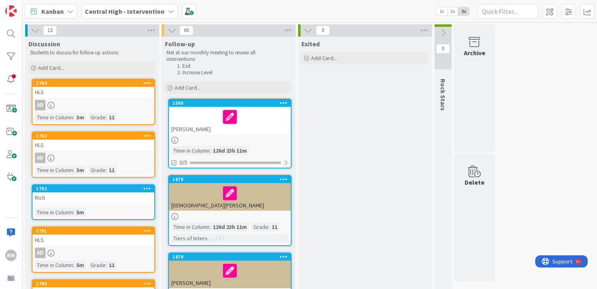
click at [112, 99] on link "1794 HLS AD Time in Column : 3m Grade : 11" at bounding box center [93, 102] width 123 height 46
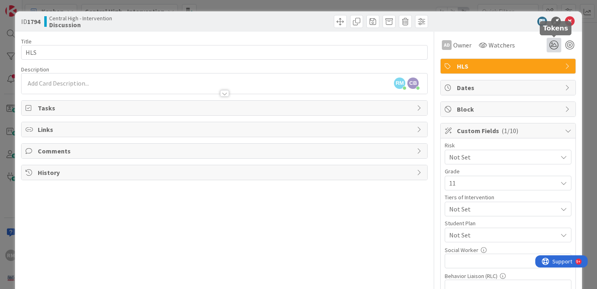
click at [555, 45] on icon at bounding box center [553, 45] width 15 height 15
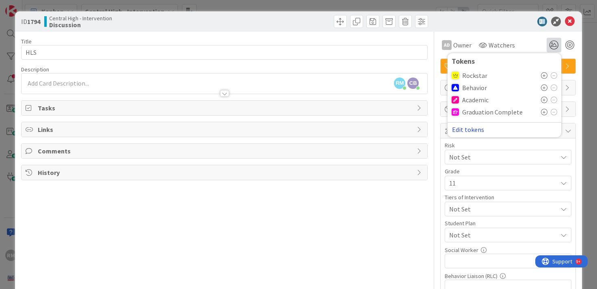
click at [469, 130] on button "Edit tokens" at bounding box center [467, 129] width 33 height 7
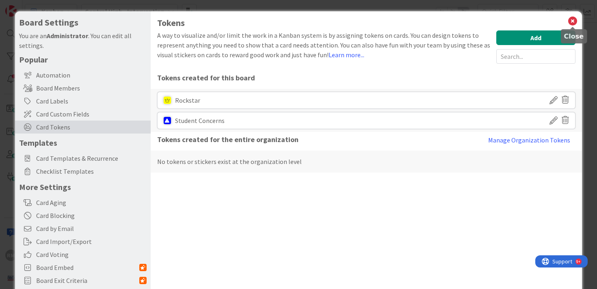
click at [571, 23] on icon at bounding box center [572, 20] width 11 height 11
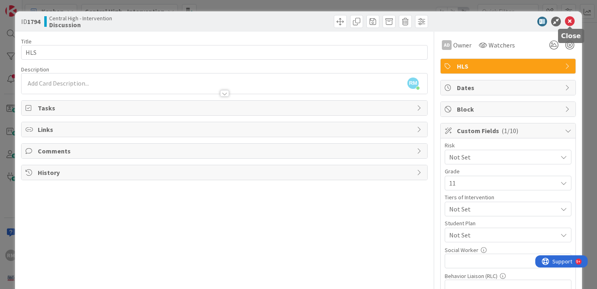
click at [570, 20] on icon at bounding box center [570, 22] width 10 height 10
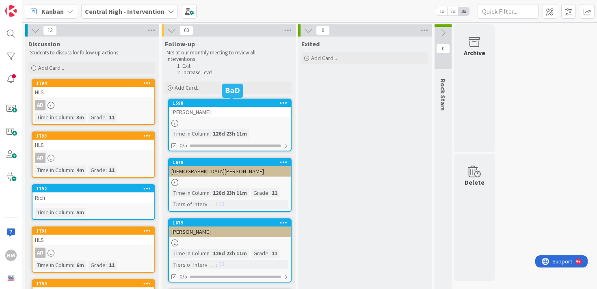
click at [140, 102] on div "AD" at bounding box center [93, 105] width 122 height 11
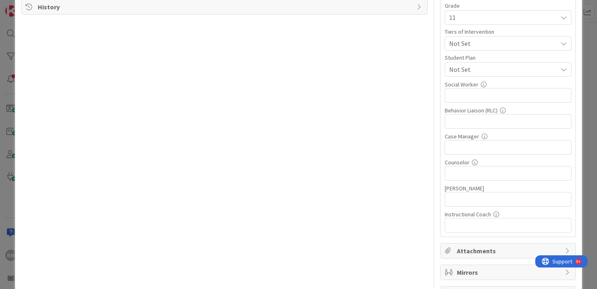
scroll to position [166, 0]
click at [486, 95] on input "text" at bounding box center [507, 94] width 127 height 15
click at [489, 119] on input "text" at bounding box center [507, 120] width 127 height 15
click at [489, 150] on input "text" at bounding box center [507, 146] width 127 height 15
click at [488, 176] on input "text" at bounding box center [507, 172] width 127 height 15
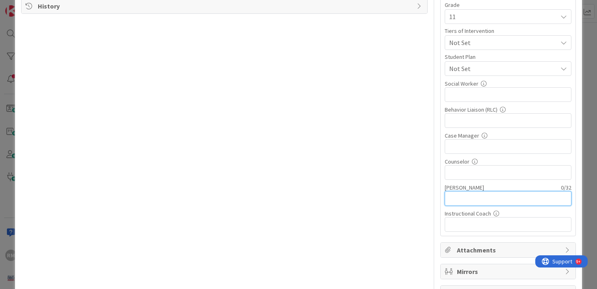
click at [488, 196] on input "text" at bounding box center [507, 198] width 127 height 15
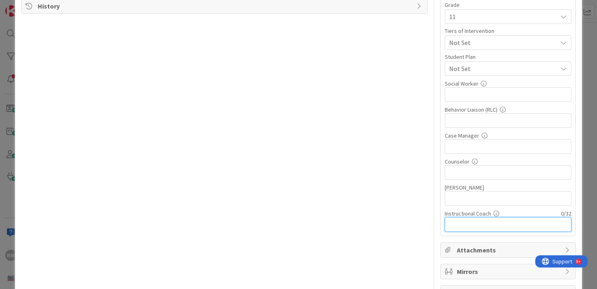
click at [488, 220] on input "text" at bounding box center [507, 224] width 127 height 15
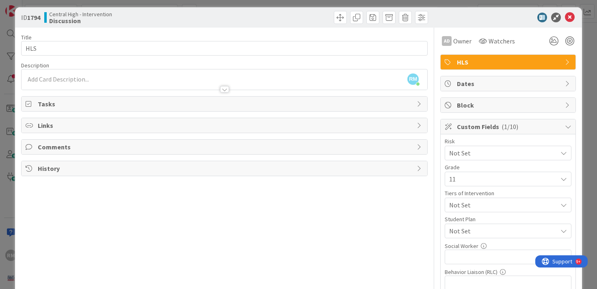
scroll to position [0, 0]
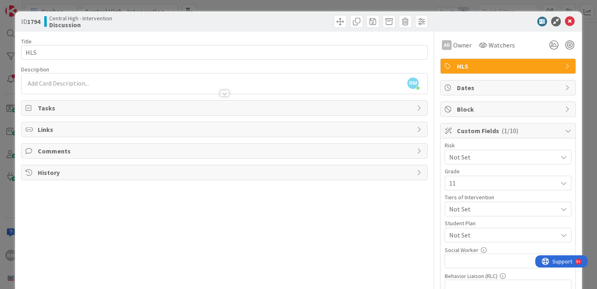
click at [524, 129] on span "Custom Fields ( 1/10 )" at bounding box center [509, 131] width 104 height 10
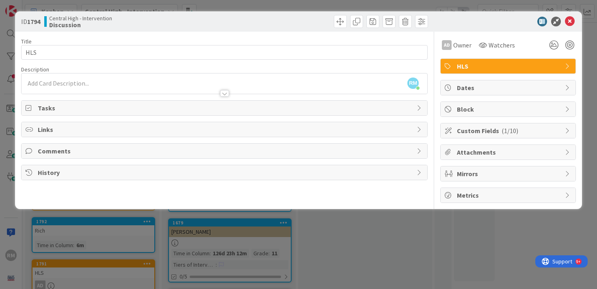
click at [524, 129] on span "Custom Fields ( 1/10 )" at bounding box center [509, 131] width 104 height 10
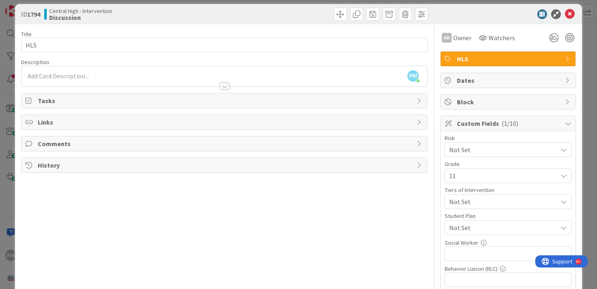
scroll to position [4, 0]
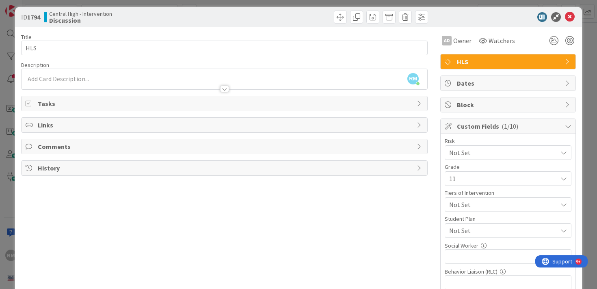
click at [524, 129] on span "Custom Fields ( 1/10 )" at bounding box center [509, 126] width 104 height 10
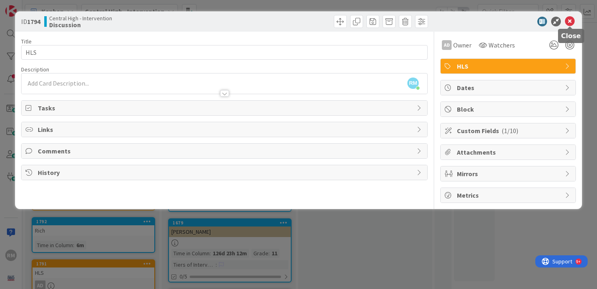
click at [568, 22] on icon at bounding box center [570, 22] width 10 height 10
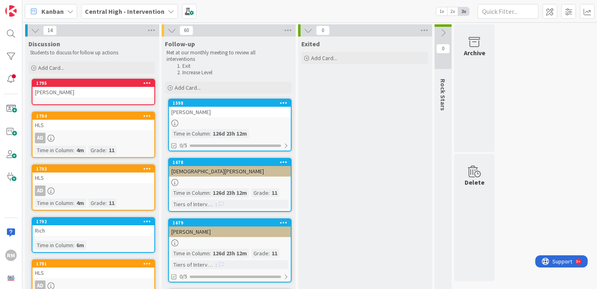
click at [112, 93] on div "[PERSON_NAME]" at bounding box center [93, 92] width 122 height 11
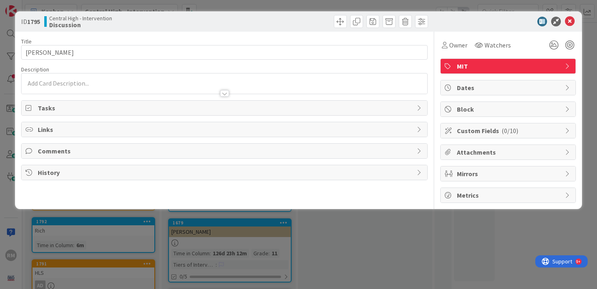
click at [477, 129] on span "Custom Fields ( 0/10 )" at bounding box center [509, 131] width 104 height 10
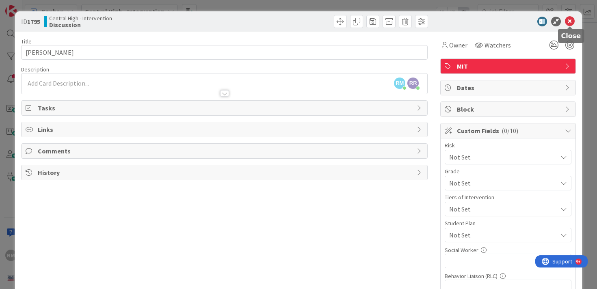
click at [571, 21] on icon at bounding box center [570, 22] width 10 height 10
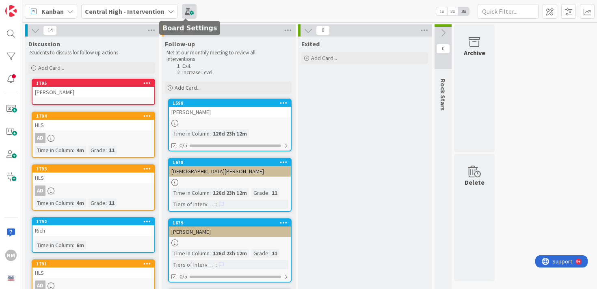
click at [188, 14] on span at bounding box center [189, 11] width 15 height 15
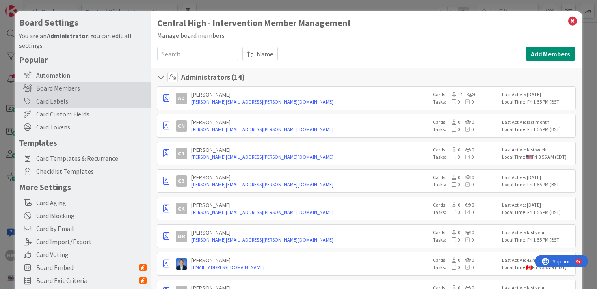
click at [67, 100] on div "Card Labels" at bounding box center [83, 101] width 136 height 13
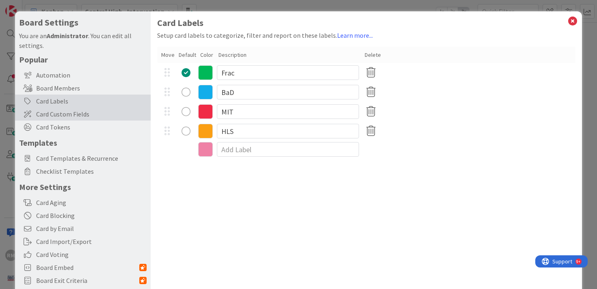
click at [61, 114] on span "Card Custom Fields" at bounding box center [91, 114] width 110 height 10
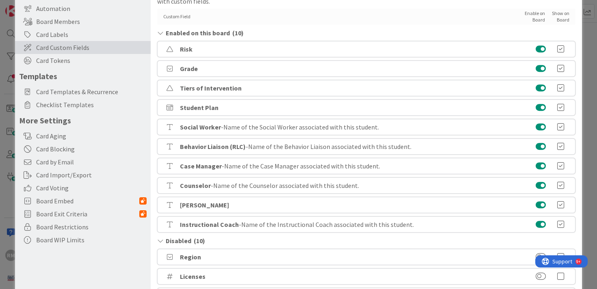
scroll to position [71, 0]
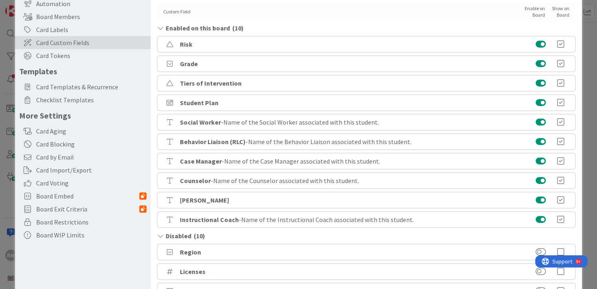
click at [562, 118] on icon at bounding box center [560, 122] width 16 height 8
click at [561, 118] on icon at bounding box center [560, 122] width 16 height 8
click at [503, 118] on div "Social Worker - Name of the Social Worker associated with this student." at bounding box center [366, 122] width 418 height 16
click at [198, 118] on b "Social Worker" at bounding box center [200, 122] width 41 height 8
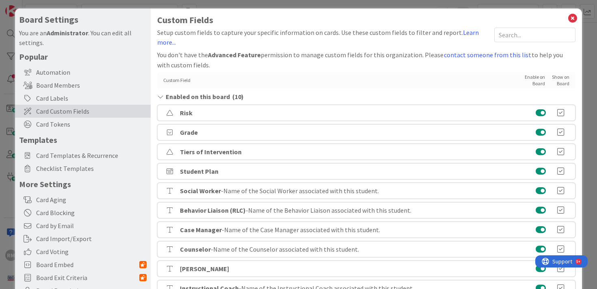
scroll to position [0, 0]
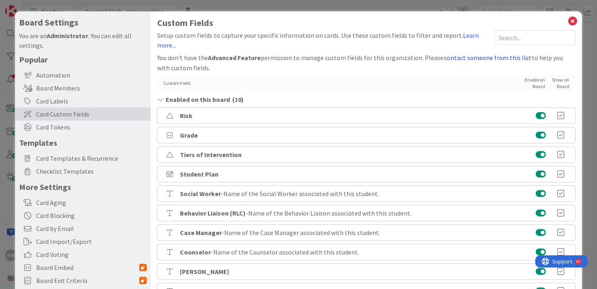
click at [481, 54] on button "contact someone from this list" at bounding box center [487, 57] width 88 height 11
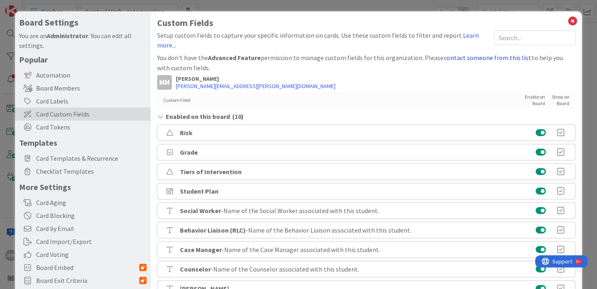
click at [481, 54] on button "contact someone from this list" at bounding box center [487, 57] width 88 height 11
click at [62, 129] on span "Card Tokens" at bounding box center [91, 127] width 110 height 10
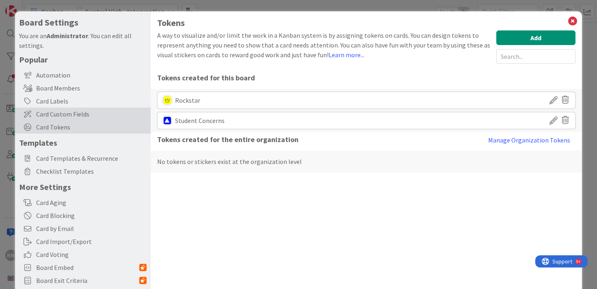
click at [69, 119] on div "Card Custom Fields" at bounding box center [83, 114] width 136 height 13
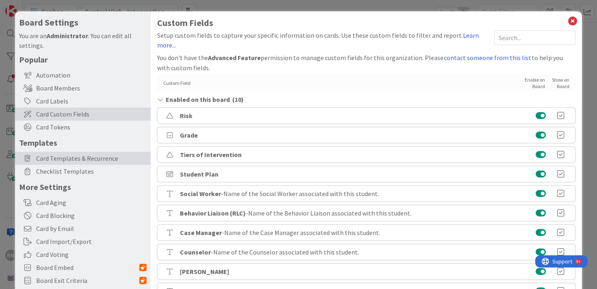
click at [70, 162] on span "Card Templates & Recurrence" at bounding box center [91, 158] width 110 height 10
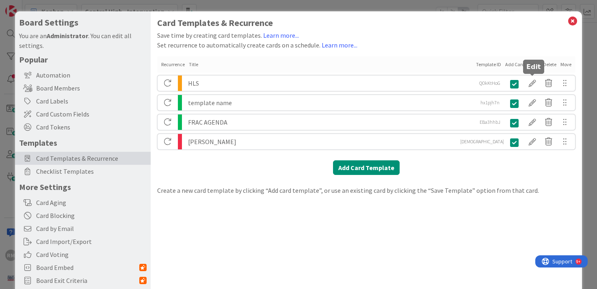
click at [533, 84] on div at bounding box center [532, 83] width 16 height 14
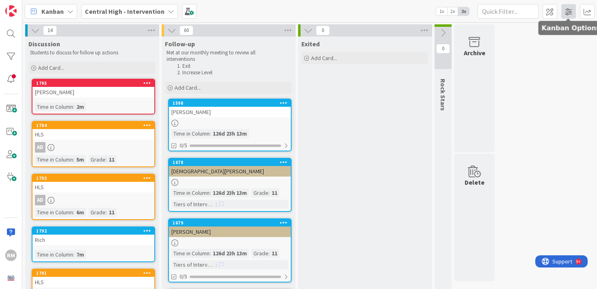
click at [567, 9] on span at bounding box center [568, 11] width 15 height 15
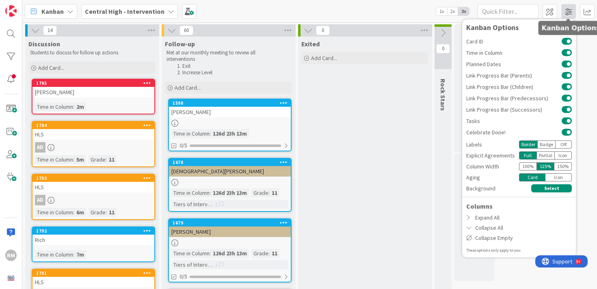
click at [564, 12] on span at bounding box center [568, 11] width 15 height 15
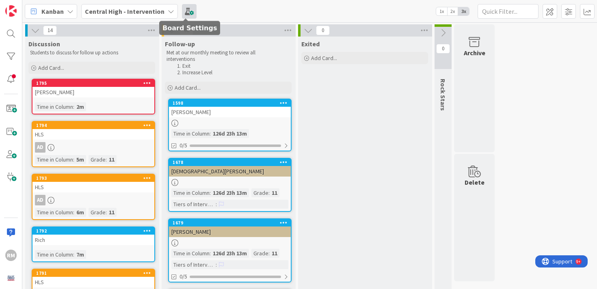
click at [187, 12] on span at bounding box center [189, 11] width 15 height 15
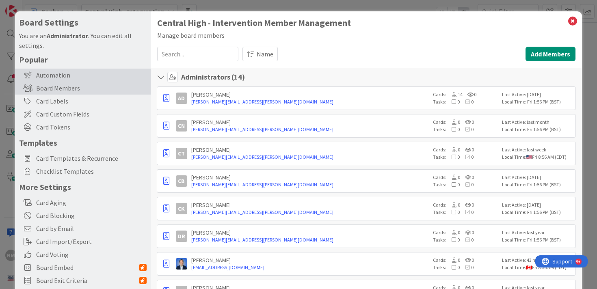
click at [58, 77] on div "Automation" at bounding box center [83, 75] width 136 height 13
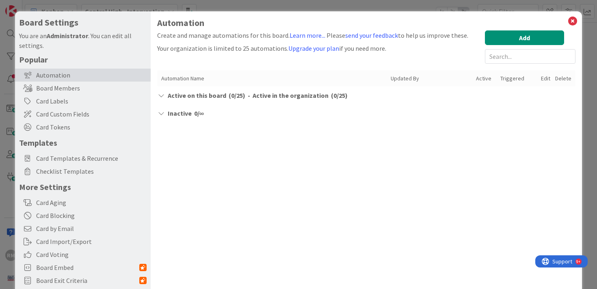
click at [276, 95] on span "Active in the organization" at bounding box center [290, 96] width 76 height 10
click at [177, 112] on span "Inactive" at bounding box center [180, 113] width 24 height 10
click at [58, 92] on div "Board Members" at bounding box center [83, 88] width 136 height 13
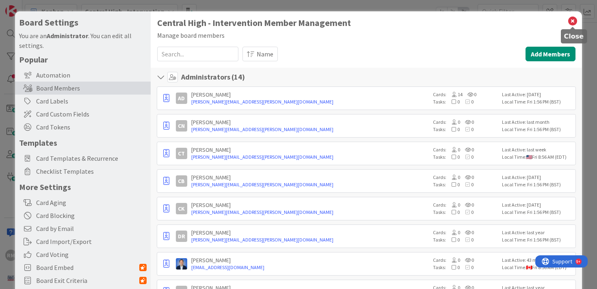
click at [575, 22] on icon at bounding box center [572, 20] width 11 height 11
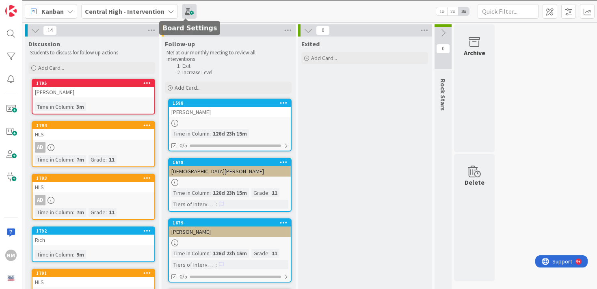
click at [185, 6] on span at bounding box center [189, 11] width 15 height 15
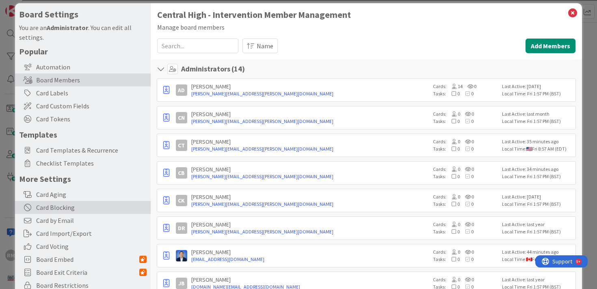
scroll to position [7, 0]
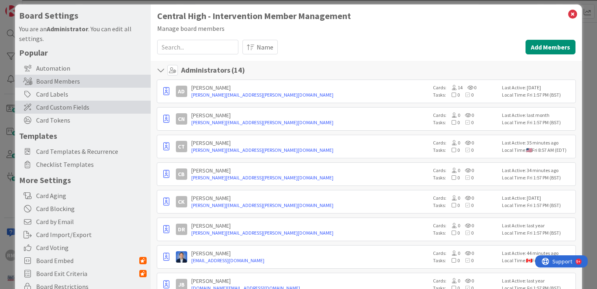
click at [75, 110] on span "Card Custom Fields" at bounding box center [91, 107] width 110 height 10
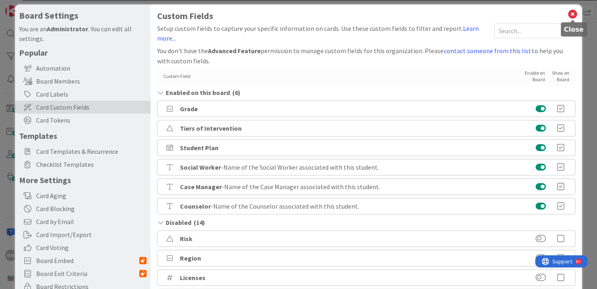
click at [572, 15] on icon at bounding box center [572, 14] width 11 height 11
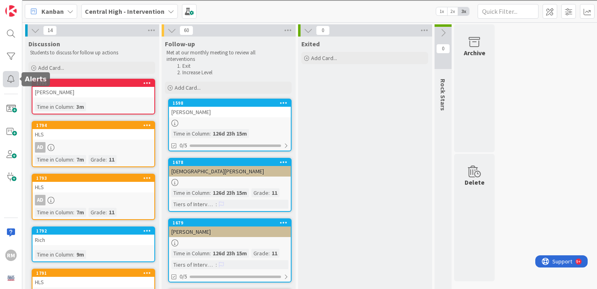
click at [13, 80] on div at bounding box center [11, 79] width 16 height 16
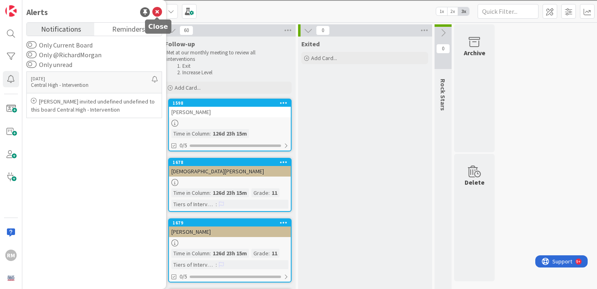
click at [158, 12] on icon at bounding box center [157, 12] width 10 height 10
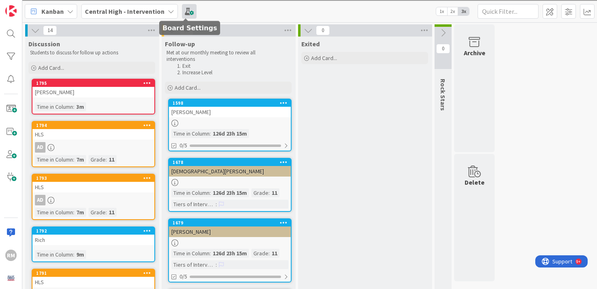
click at [182, 13] on span at bounding box center [189, 11] width 15 height 15
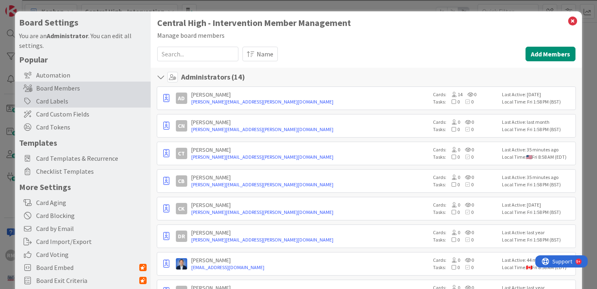
click at [69, 102] on div "Card Labels" at bounding box center [83, 101] width 136 height 13
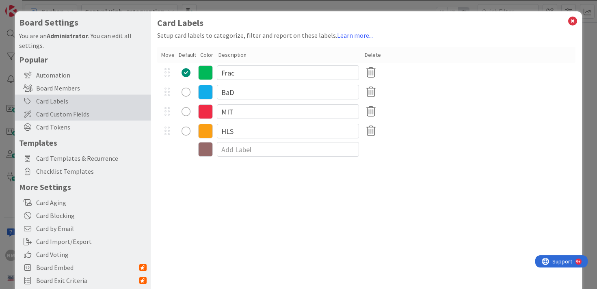
click at [69, 110] on span "Card Custom Fields" at bounding box center [91, 114] width 110 height 10
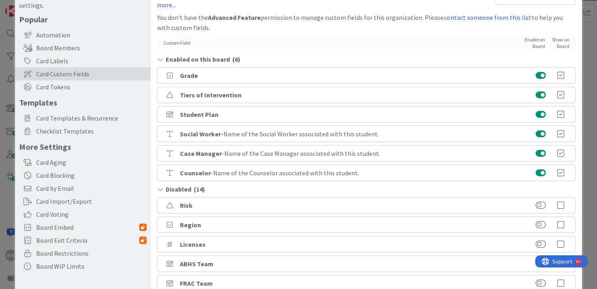
scroll to position [41, 0]
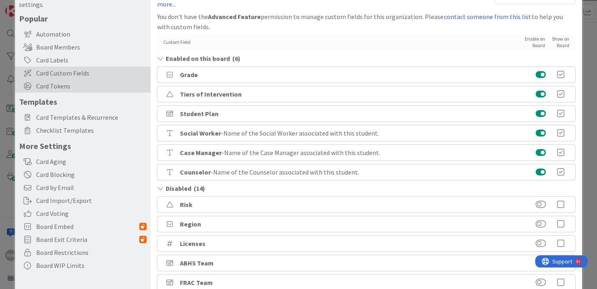
click at [54, 82] on span "Card Tokens" at bounding box center [91, 86] width 110 height 10
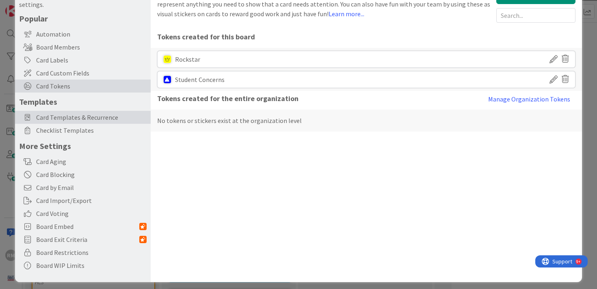
click at [58, 119] on span "Card Templates & Recurrence" at bounding box center [91, 117] width 110 height 10
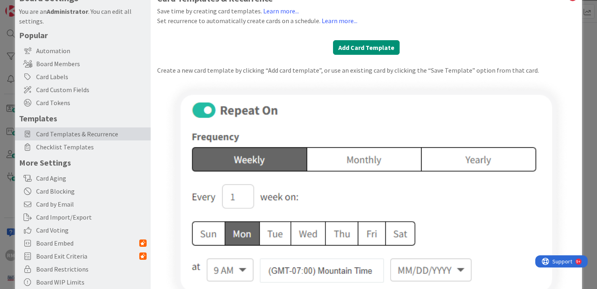
scroll to position [0, 0]
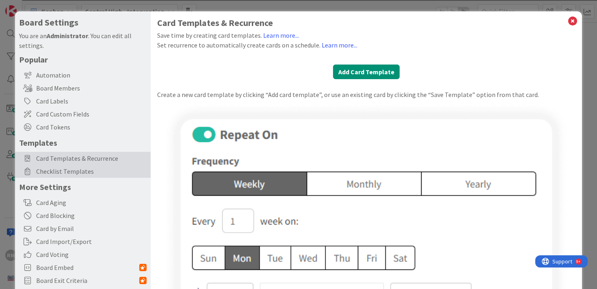
click at [89, 173] on span "Checklist Templates" at bounding box center [91, 171] width 110 height 10
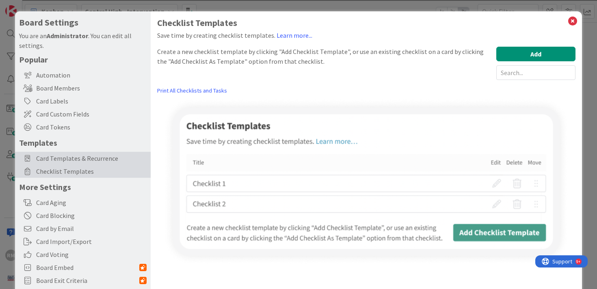
click at [79, 160] on span "Card Templates & Recurrence" at bounding box center [91, 158] width 110 height 10
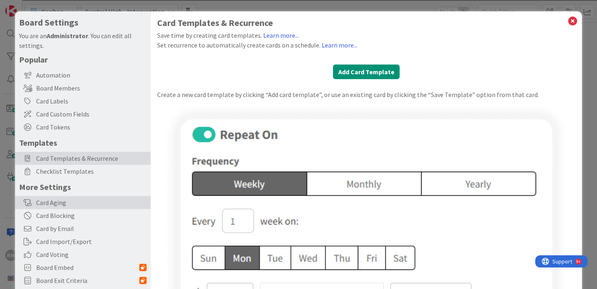
click at [59, 208] on div "Card Aging" at bounding box center [83, 202] width 136 height 13
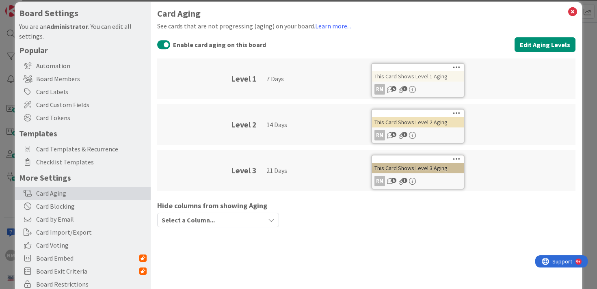
scroll to position [6, 0]
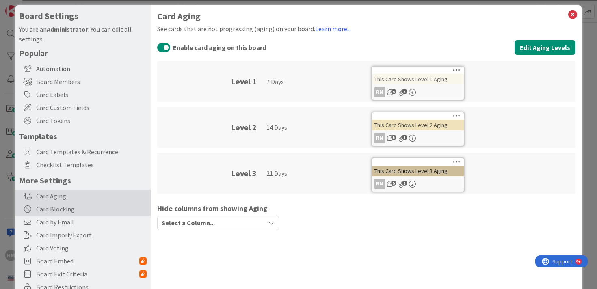
click at [67, 211] on div "Card Blocking" at bounding box center [83, 209] width 136 height 13
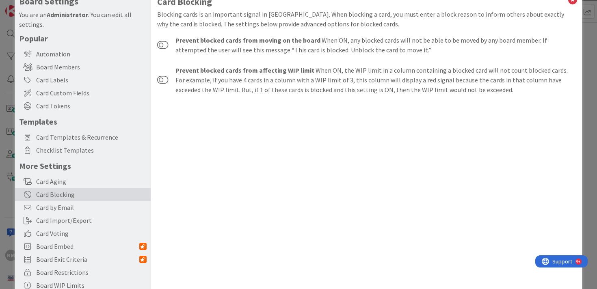
click at [67, 211] on span "Card by Email" at bounding box center [91, 208] width 110 height 10
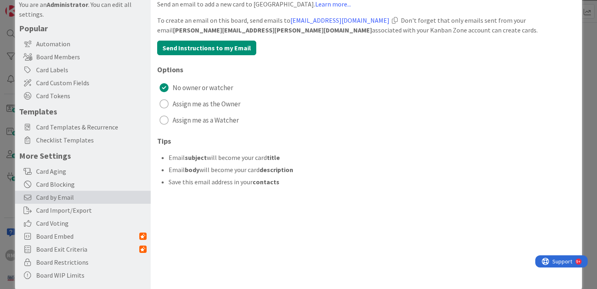
scroll to position [0, 0]
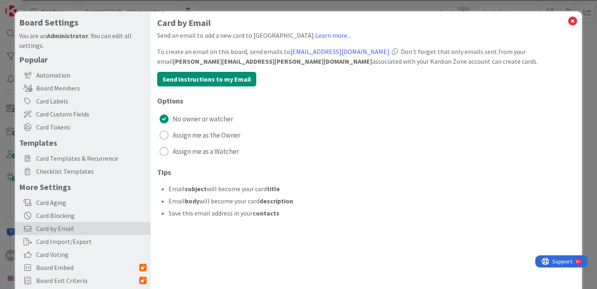
click at [219, 37] on div "Send an email to add a new card to Kanban Zone. Learn more..." at bounding box center [366, 35] width 418 height 10
click at [217, 36] on div "Send an email to add a new card to Kanban Zone. Learn more..." at bounding box center [366, 35] width 418 height 10
click at [315, 34] on link "Learn more..." at bounding box center [333, 35] width 36 height 8
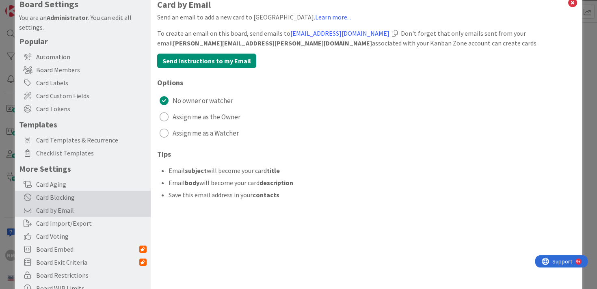
scroll to position [21, 0]
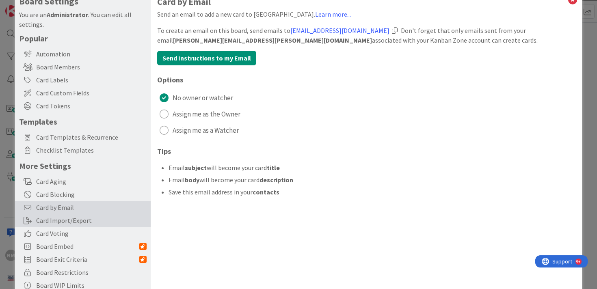
click at [70, 220] on div "Card Import/Export" at bounding box center [83, 220] width 136 height 13
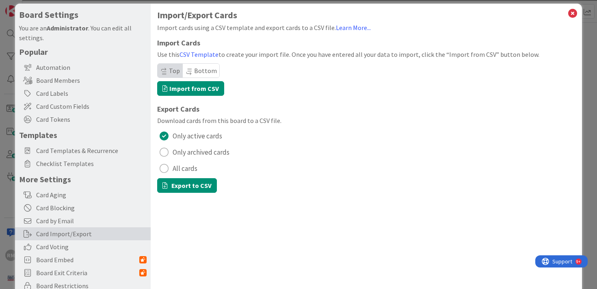
scroll to position [11, 0]
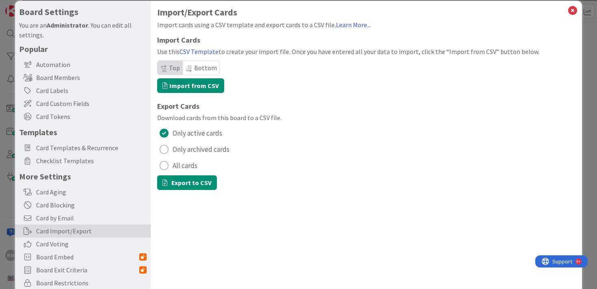
click at [196, 70] on span "Bottom" at bounding box center [205, 68] width 23 height 8
click at [171, 70] on span "Top" at bounding box center [174, 68] width 11 height 8
click at [194, 51] on link "CSV Template" at bounding box center [198, 51] width 39 height 8
click at [195, 84] on label "Import from CSV" at bounding box center [190, 85] width 67 height 15
click at [15, 1] on input "Import from CSV" at bounding box center [15, 1] width 0 height 0
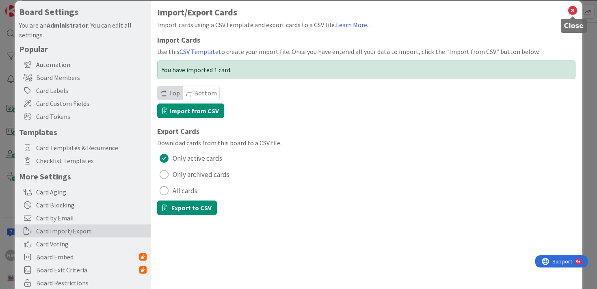
click at [576, 7] on icon at bounding box center [572, 10] width 11 height 11
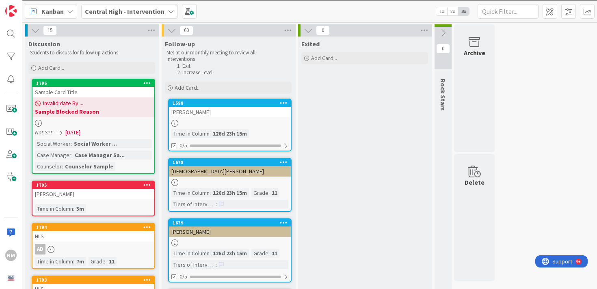
click at [106, 89] on div "Sample Card Title" at bounding box center [93, 92] width 122 height 11
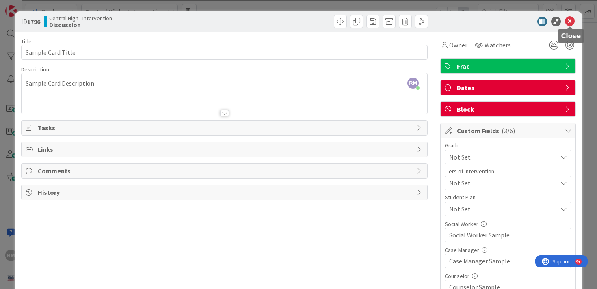
click at [571, 22] on icon at bounding box center [570, 22] width 10 height 10
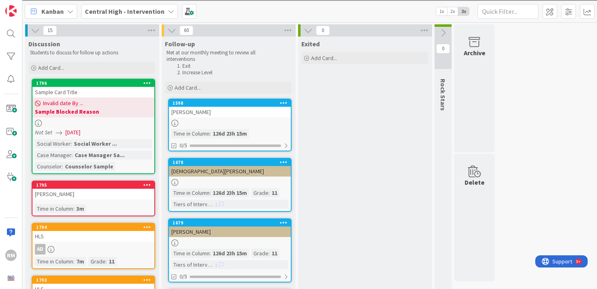
click at [147, 84] on icon at bounding box center [147, 83] width 8 height 6
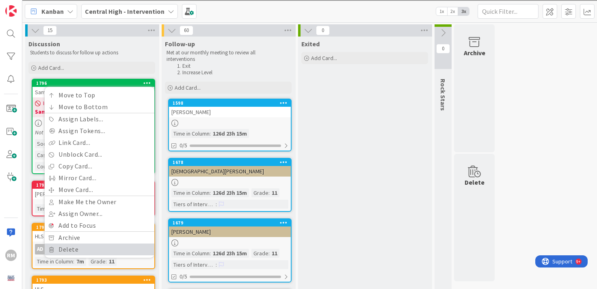
click at [72, 248] on link "Delete" at bounding box center [100, 250] width 110 height 12
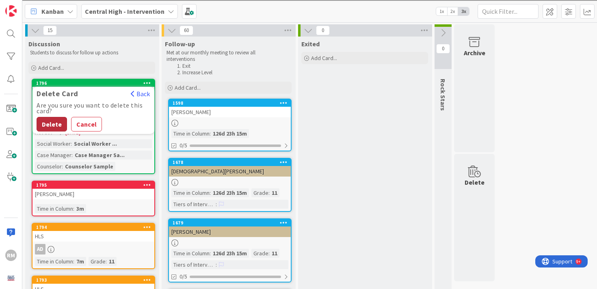
click at [52, 124] on button "Delete" at bounding box center [52, 124] width 30 height 15
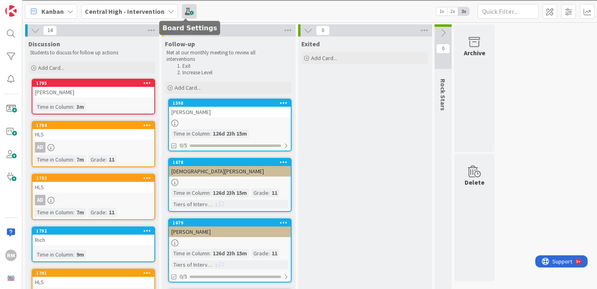
click at [183, 15] on span at bounding box center [189, 11] width 15 height 15
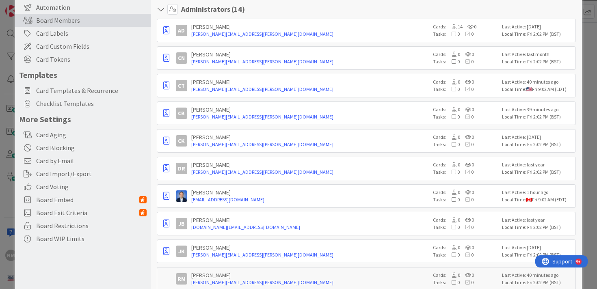
scroll to position [67, 0]
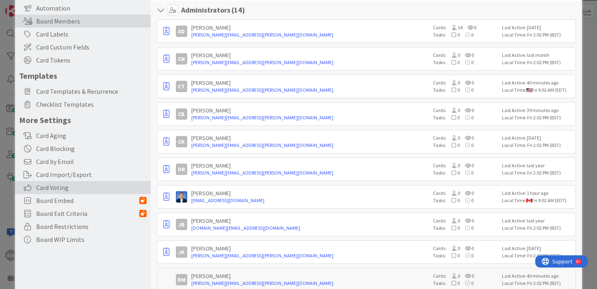
click at [66, 184] on span "Card Voting" at bounding box center [91, 188] width 110 height 10
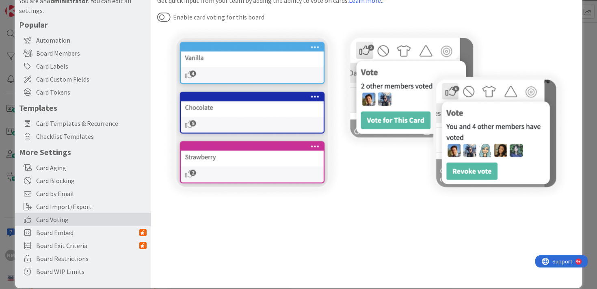
scroll to position [45, 0]
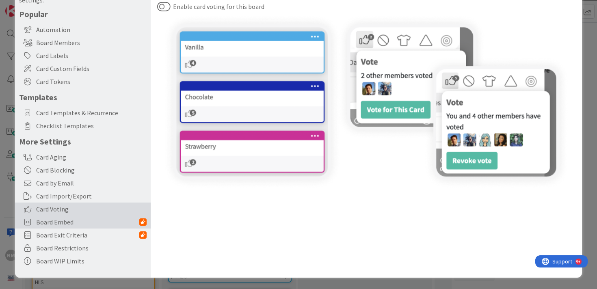
click at [67, 226] on span "Board Embed" at bounding box center [87, 222] width 103 height 10
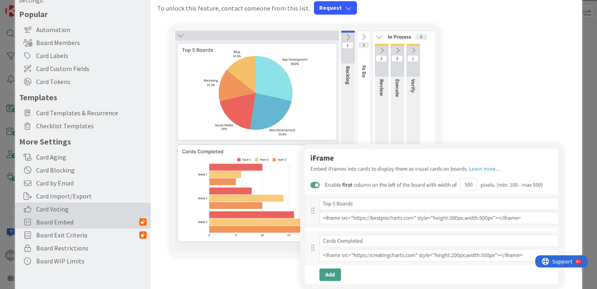
click at [59, 209] on span "Card Voting" at bounding box center [91, 209] width 110 height 10
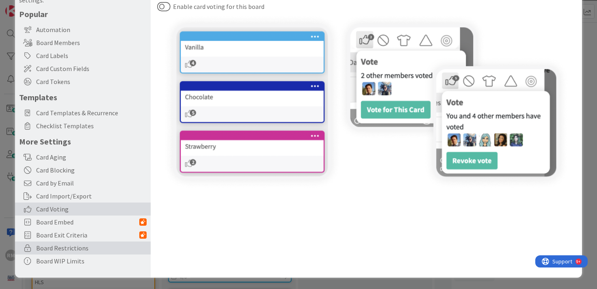
click at [71, 250] on span "Board Restrictions" at bounding box center [91, 248] width 110 height 10
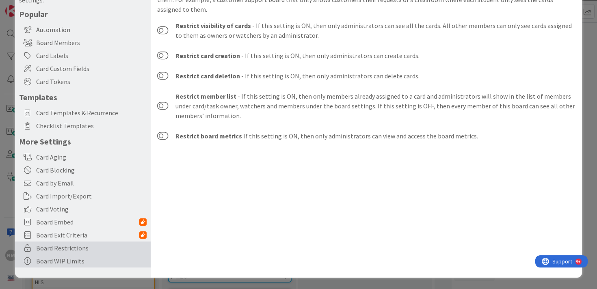
click at [62, 262] on div "Board WIP Limits" at bounding box center [83, 260] width 136 height 13
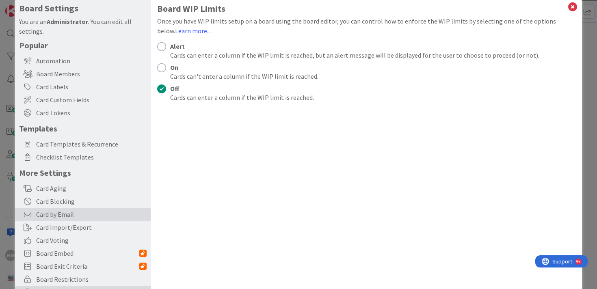
scroll to position [0, 0]
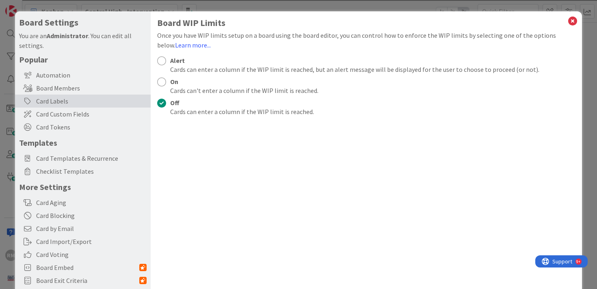
click at [62, 106] on div "Card Labels" at bounding box center [83, 101] width 136 height 13
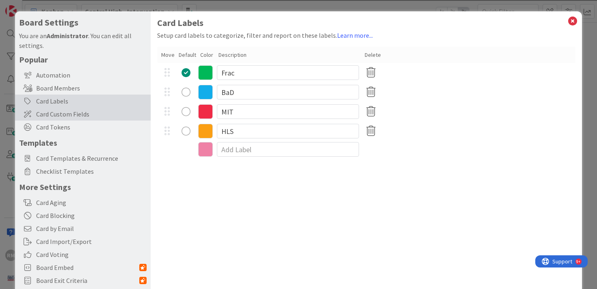
click at [58, 114] on span "Card Custom Fields" at bounding box center [91, 114] width 110 height 10
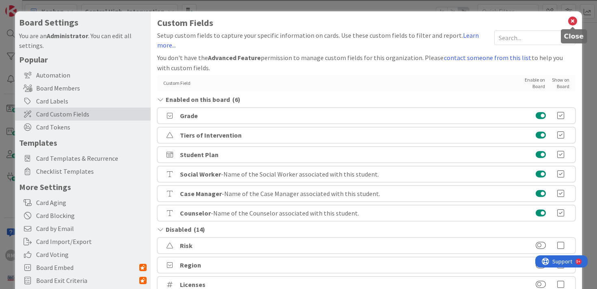
click at [572, 19] on icon at bounding box center [572, 20] width 11 height 11
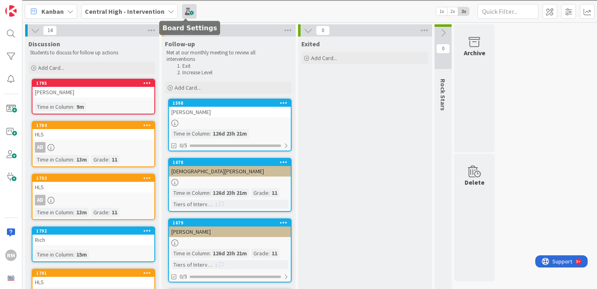
click at [192, 11] on span at bounding box center [189, 11] width 15 height 15
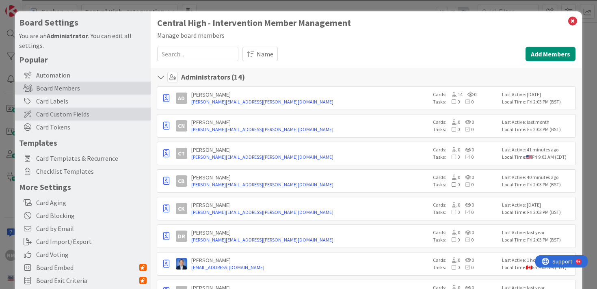
click at [62, 115] on span "Card Custom Fields" at bounding box center [91, 114] width 110 height 10
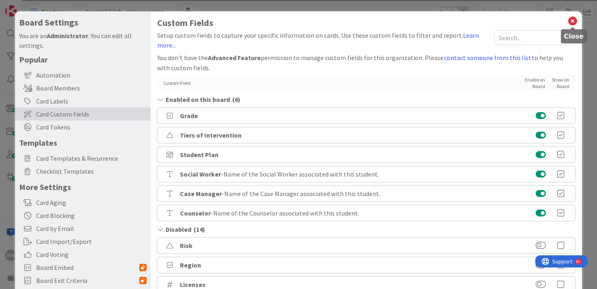
click at [574, 22] on icon at bounding box center [572, 20] width 11 height 11
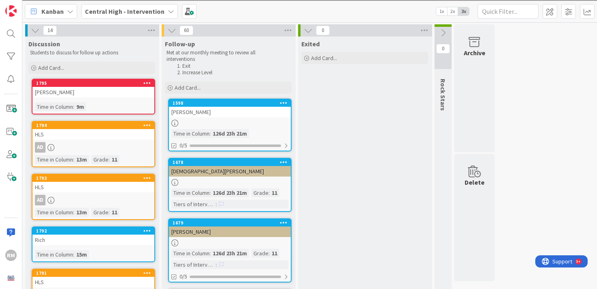
click at [119, 94] on div "roach" at bounding box center [93, 92] width 122 height 11
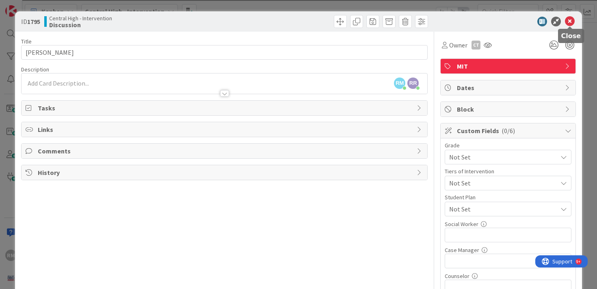
click at [567, 27] on div "ID 1795 Central High - Intervention Discussion" at bounding box center [298, 21] width 567 height 20
click at [568, 22] on icon at bounding box center [570, 22] width 10 height 10
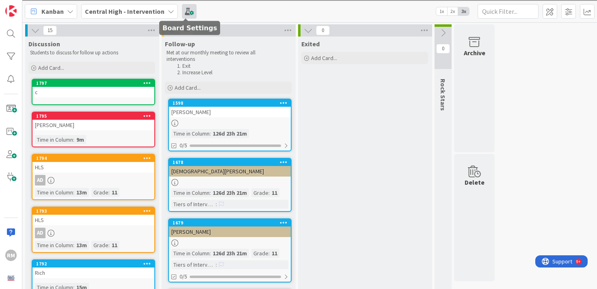
click at [182, 16] on span at bounding box center [189, 11] width 15 height 15
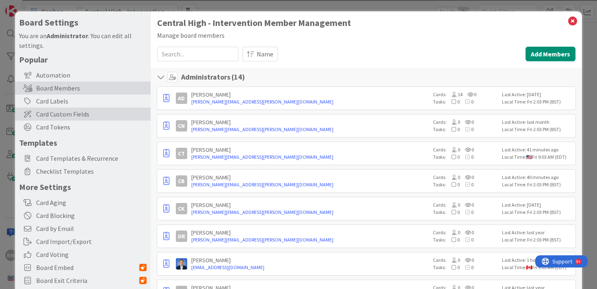
click at [73, 112] on span "Card Custom Fields" at bounding box center [91, 114] width 110 height 10
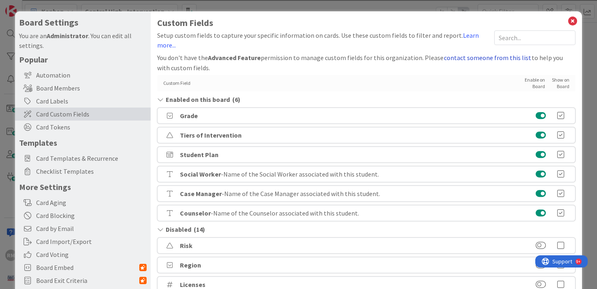
click at [460, 52] on button "contact someone from this list" at bounding box center [487, 57] width 88 height 11
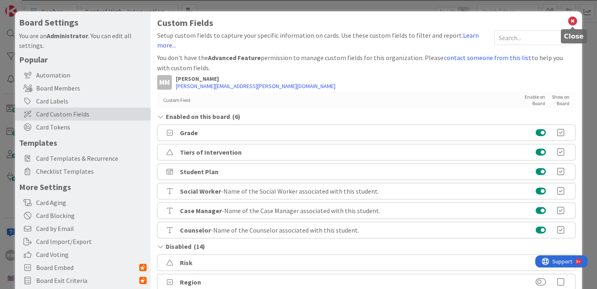
click at [572, 22] on icon at bounding box center [572, 20] width 11 height 11
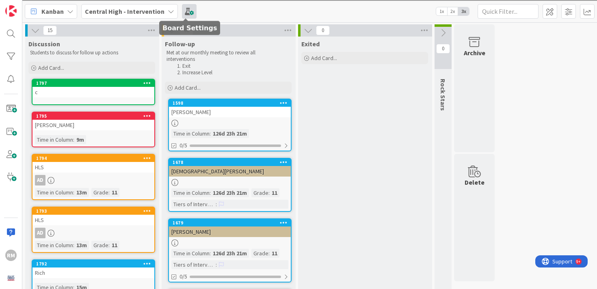
click at [184, 13] on span at bounding box center [189, 11] width 15 height 15
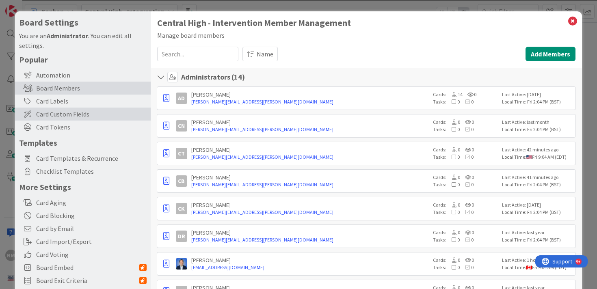
click at [80, 116] on span "Card Custom Fields" at bounding box center [91, 114] width 110 height 10
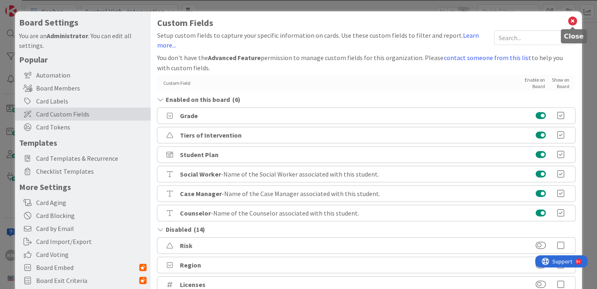
click at [575, 22] on icon at bounding box center [572, 20] width 11 height 11
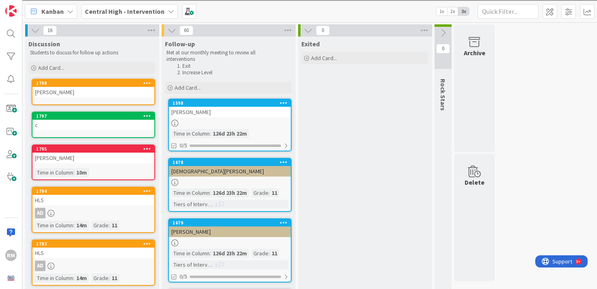
click at [71, 7] on div "Kanban" at bounding box center [51, 11] width 52 height 15
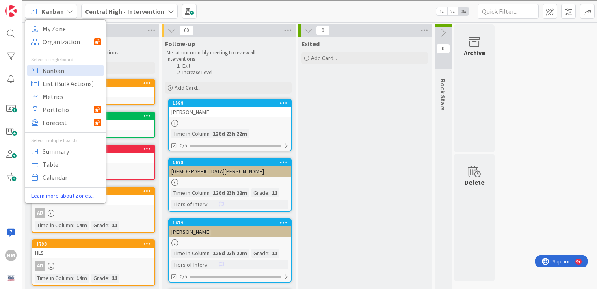
click at [61, 13] on span "Kanban" at bounding box center [52, 11] width 22 height 10
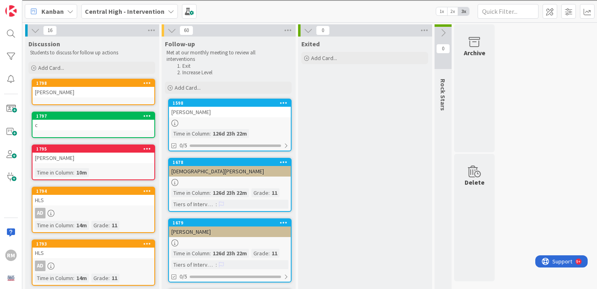
click at [169, 14] on icon at bounding box center [171, 11] width 6 height 6
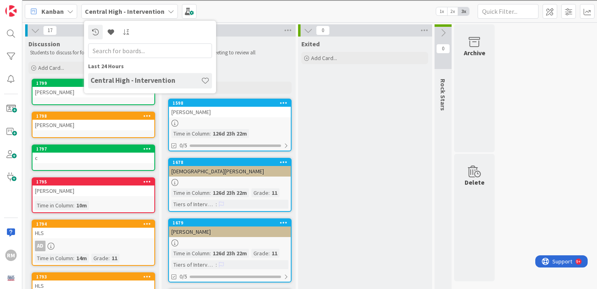
click at [169, 14] on div "Central High - Intervention" at bounding box center [129, 11] width 97 height 15
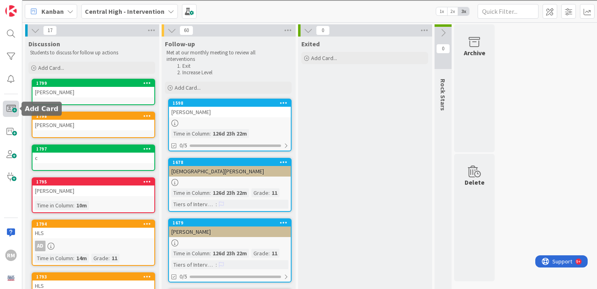
click at [10, 106] on span at bounding box center [11, 109] width 16 height 16
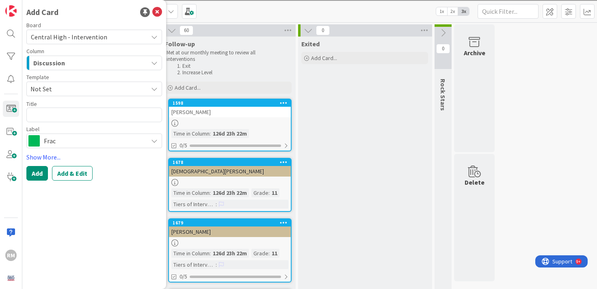
click at [67, 63] on div "Discussion" at bounding box center [89, 62] width 116 height 13
click at [63, 74] on div "Discussion Follow-up Exited Rock Stars" at bounding box center [94, 102] width 136 height 62
click at [72, 63] on div "Discussion" at bounding box center [89, 62] width 116 height 13
click at [62, 87] on span "Not Set" at bounding box center [85, 89] width 111 height 11
click at [71, 82] on span "Not Set" at bounding box center [94, 89] width 136 height 15
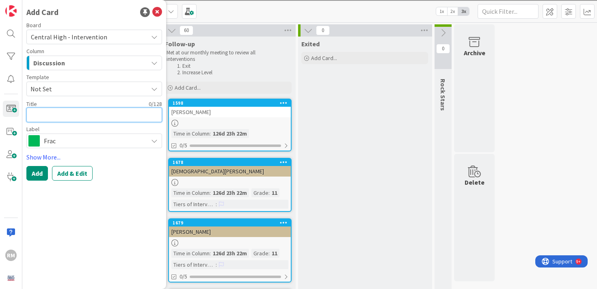
click at [69, 117] on textarea at bounding box center [94, 115] width 136 height 15
click at [67, 144] on span "Frac" at bounding box center [94, 140] width 100 height 11
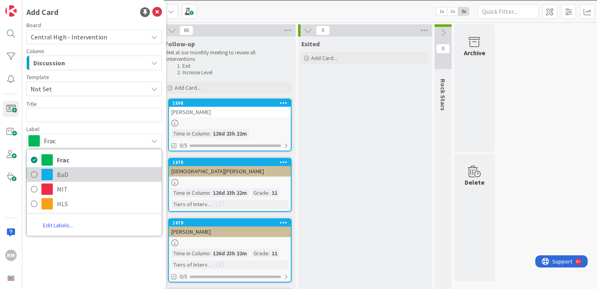
click at [66, 175] on span "BaD" at bounding box center [107, 174] width 101 height 12
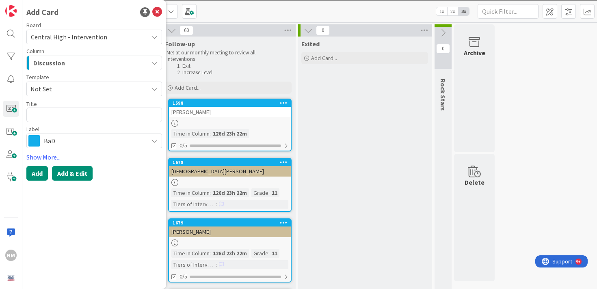
click at [61, 175] on button "Add & Edit" at bounding box center [72, 173] width 41 height 15
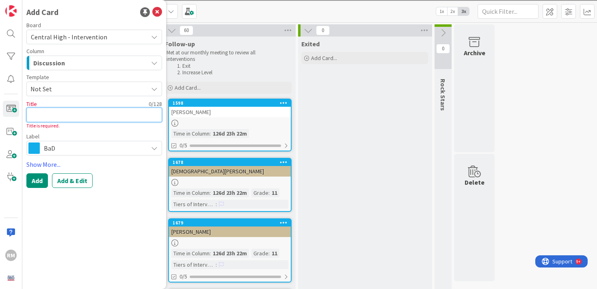
click at [79, 112] on textarea at bounding box center [94, 115] width 136 height 15
type textarea "x"
type textarea "t"
type textarea "x"
type textarea "te"
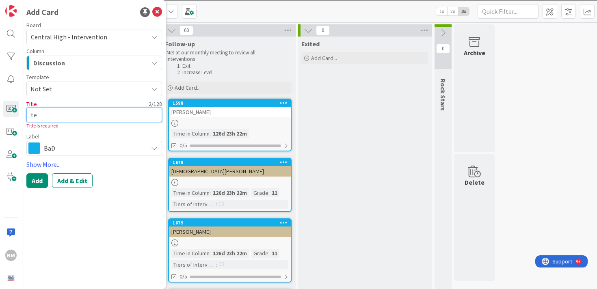
type textarea "x"
type textarea "tes"
type textarea "x"
type textarea "test"
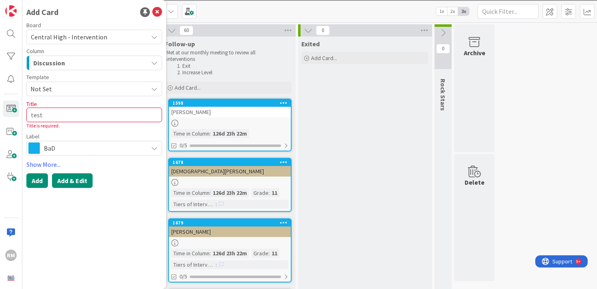
click at [72, 177] on button "Add & Edit" at bounding box center [72, 180] width 41 height 15
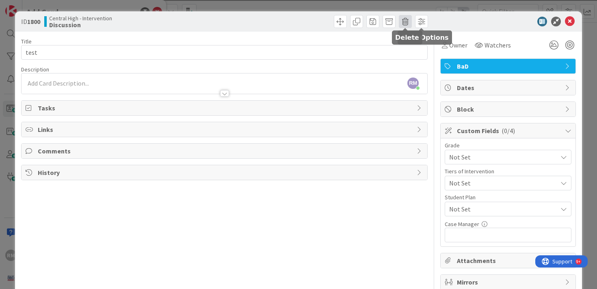
click at [405, 19] on span at bounding box center [405, 21] width 13 height 13
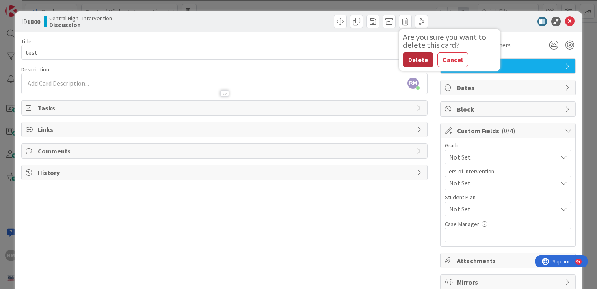
click at [417, 62] on button "Delete" at bounding box center [418, 59] width 30 height 15
